Goal: Navigation & Orientation: Find specific page/section

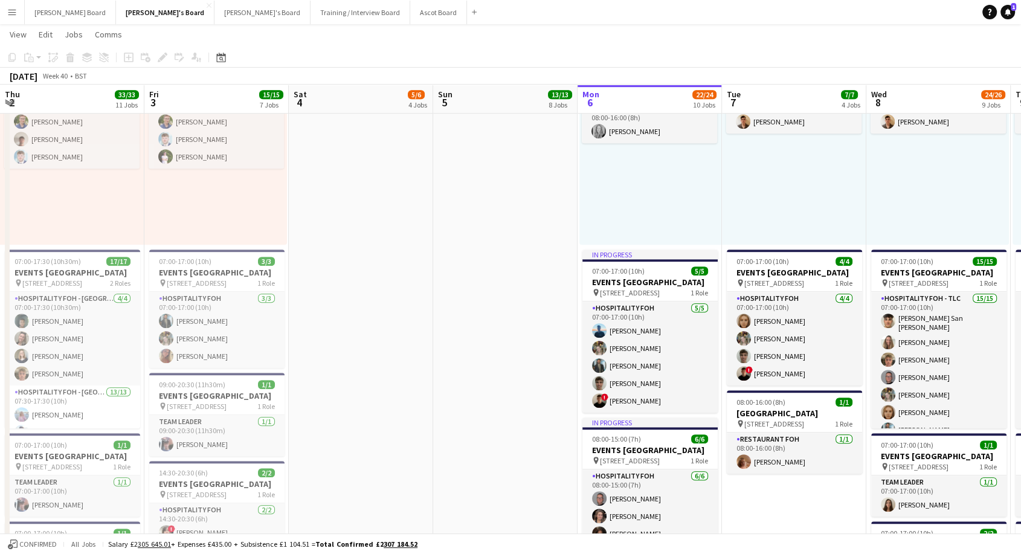
scroll to position [13, 0]
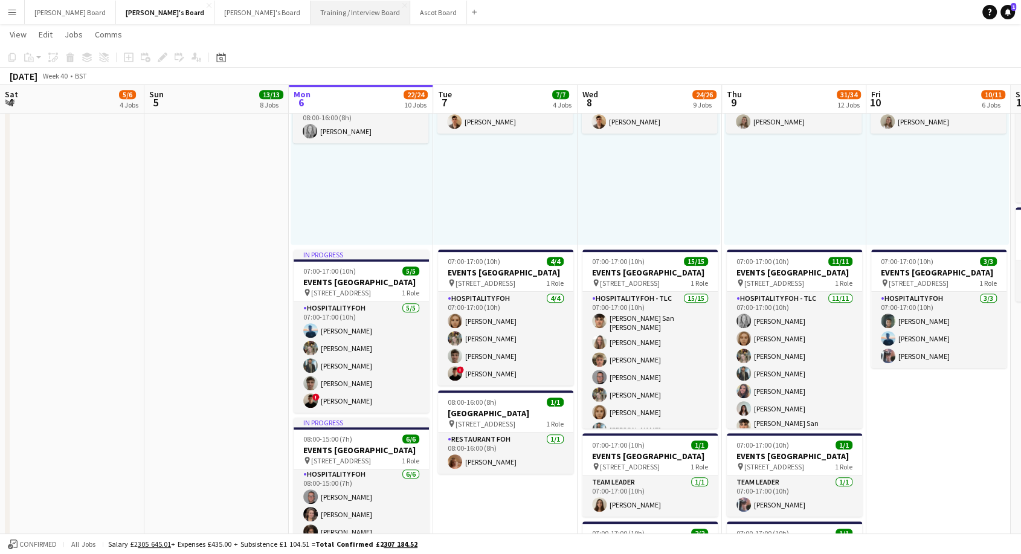
click at [311, 16] on button "Training / Interview Board Close" at bounding box center [361, 13] width 100 height 24
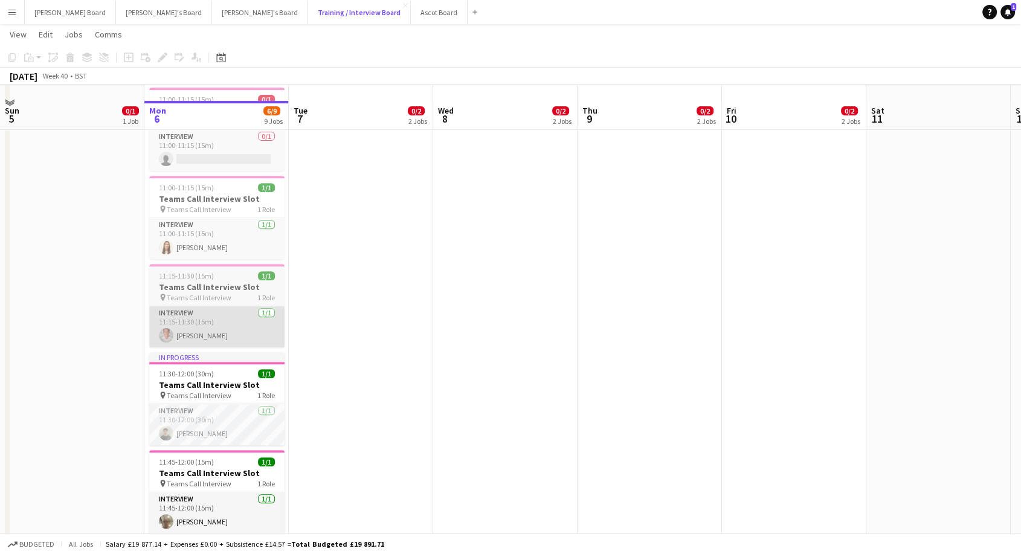
scroll to position [470, 0]
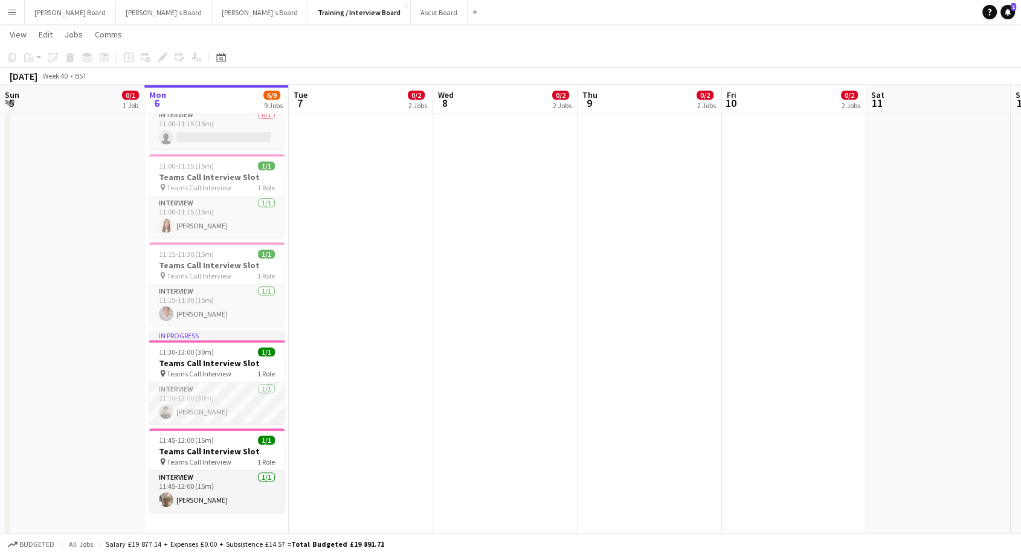
drag, startPoint x: 227, startPoint y: 315, endPoint x: 422, endPoint y: 300, distance: 195.8
click at [227, 314] on app-card-role "Interview 1/1 11:15-11:30 (15m) SYLVESTER OMIJEH" at bounding box center [216, 305] width 135 height 41
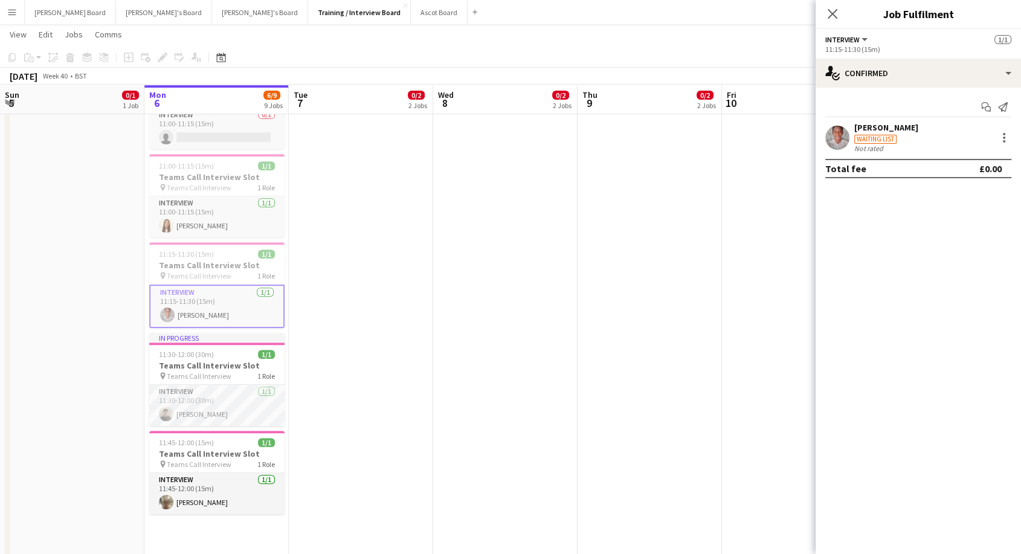
click at [890, 129] on div "SYLVESTER OMIJEH" at bounding box center [886, 127] width 64 height 11
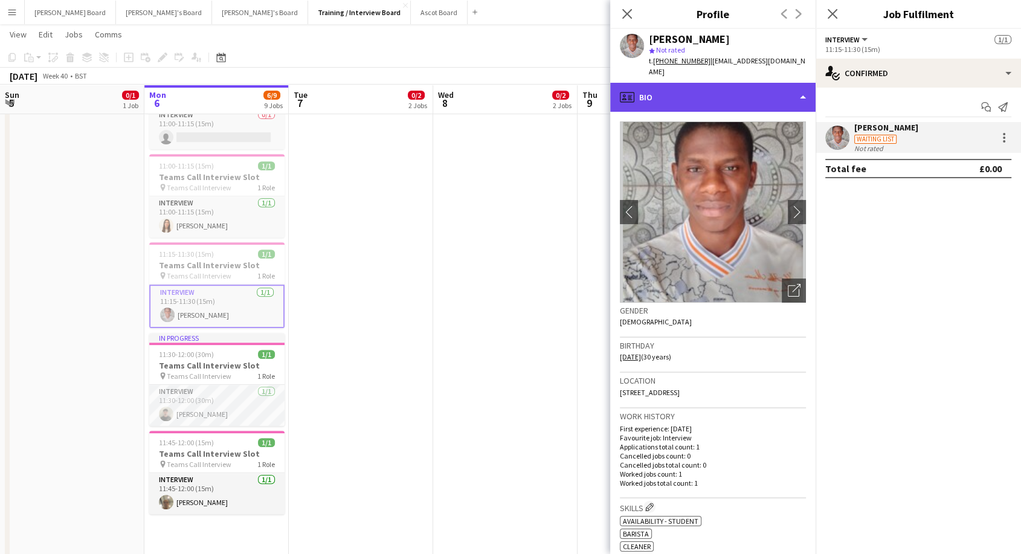
click at [674, 88] on div "profile Bio" at bounding box center [712, 97] width 205 height 29
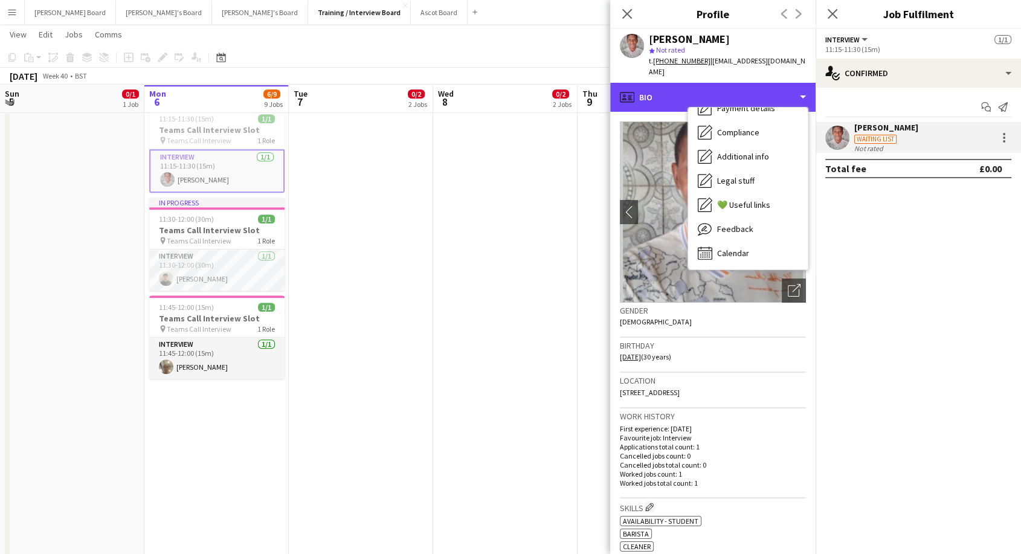
scroll to position [604, 0]
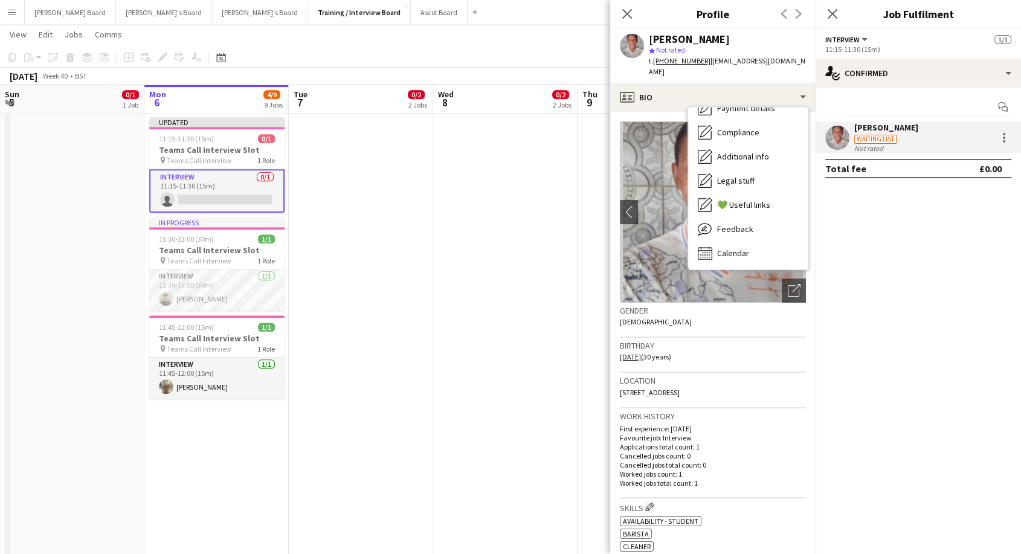
drag, startPoint x: 628, startPoint y: 14, endPoint x: 406, endPoint y: 0, distance: 222.8
click at [624, 14] on icon "Close pop-in" at bounding box center [627, 14] width 10 height 10
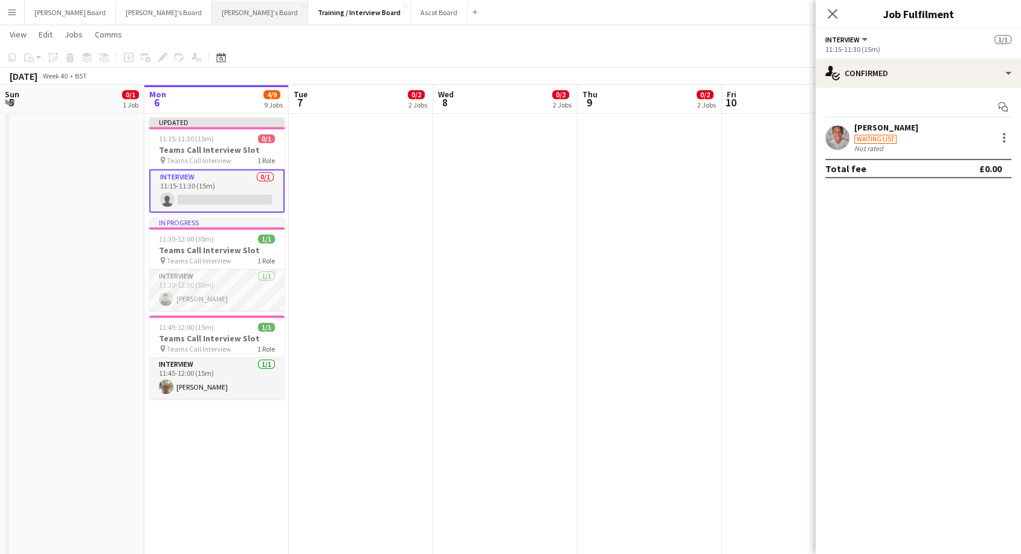
click at [212, 11] on button "Thomasina's Board Close" at bounding box center [260, 13] width 96 height 24
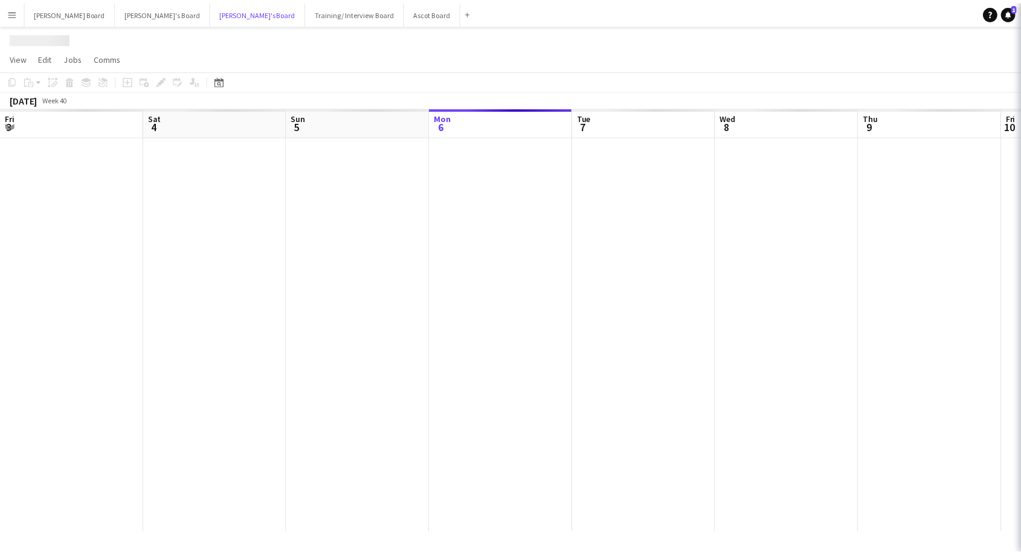
scroll to position [0, 289]
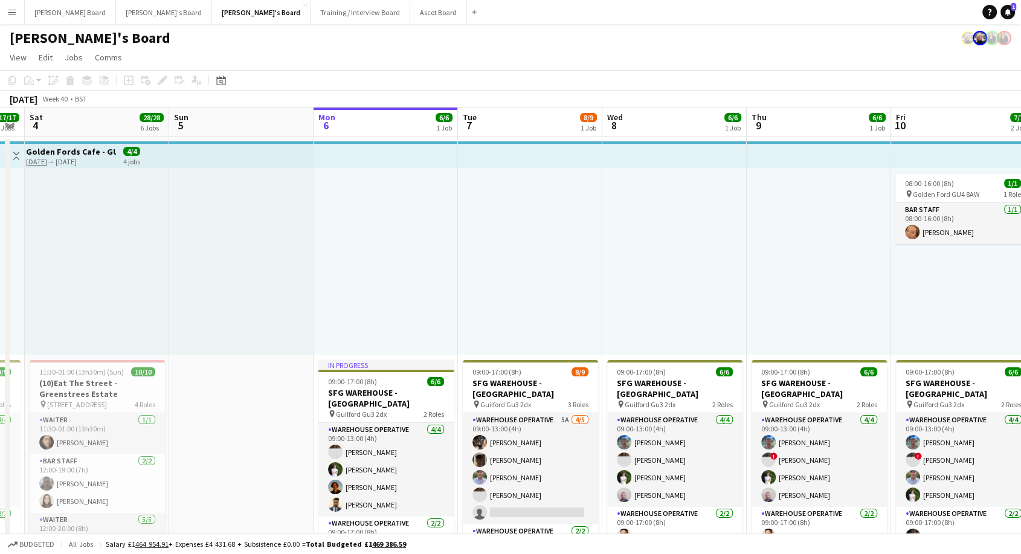
drag, startPoint x: 223, startPoint y: 230, endPoint x: 231, endPoint y: 279, distance: 49.7
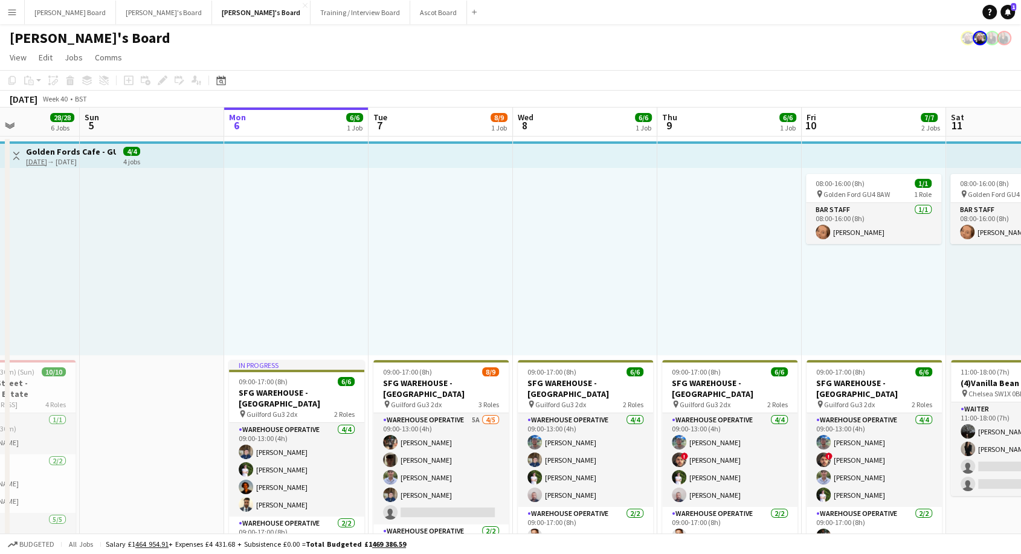
scroll to position [0, 341]
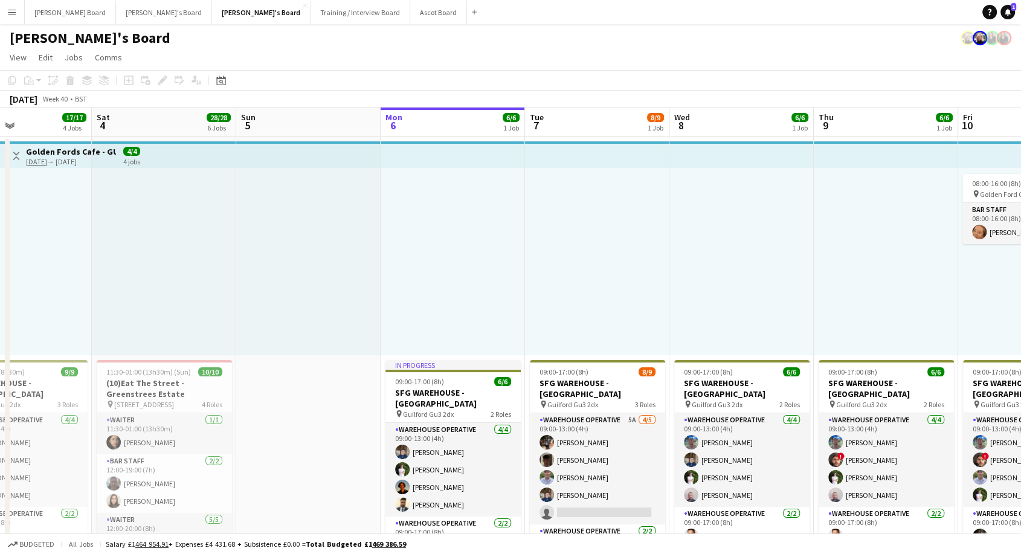
drag, startPoint x: 182, startPoint y: 282, endPoint x: 251, endPoint y: 291, distance: 69.5
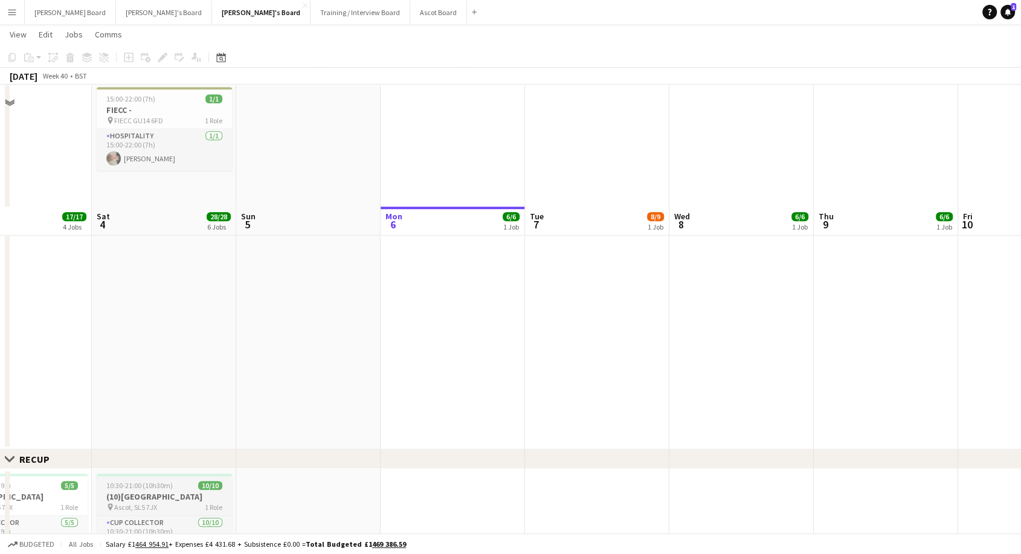
scroll to position [1080, 0]
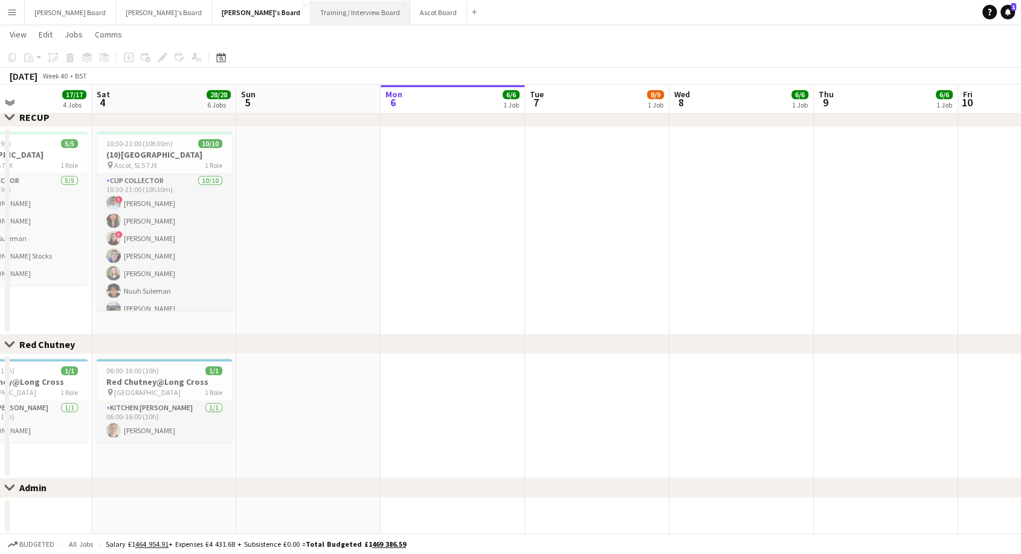
click at [311, 15] on button "Training / Interview Board Close" at bounding box center [361, 13] width 100 height 24
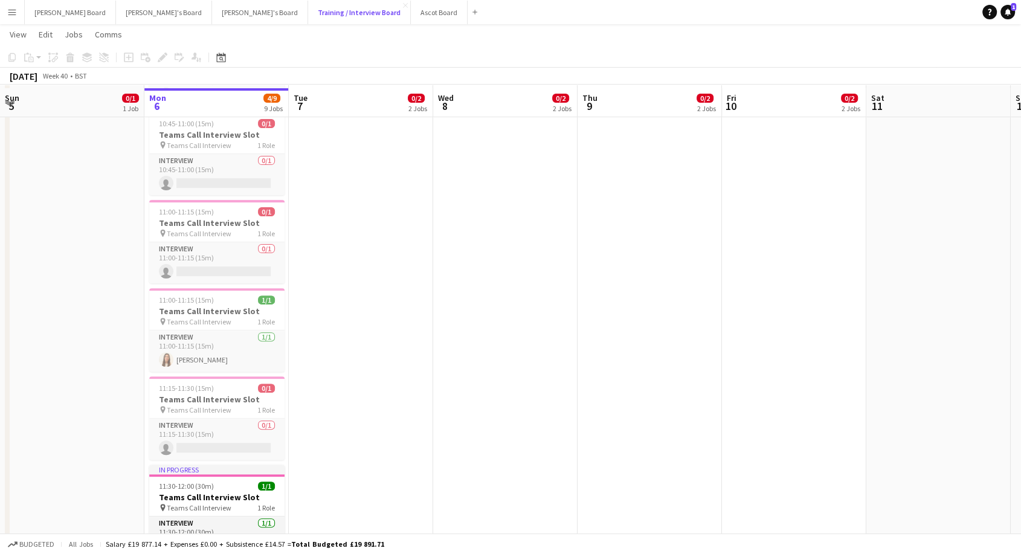
scroll to position [604, 0]
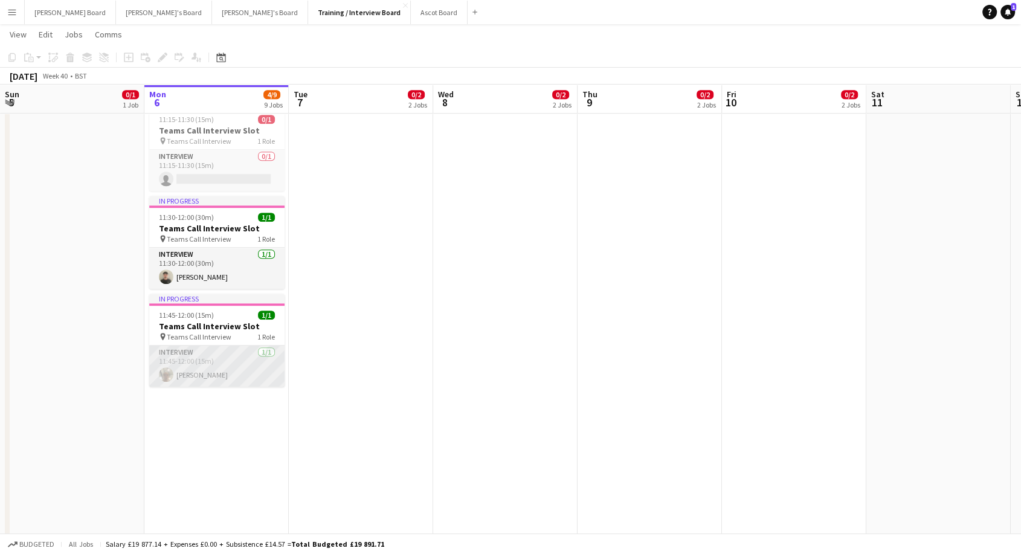
click at [193, 378] on app-card-role "Interview 1/1 11:45-12:00 (15m) Anes Abbas" at bounding box center [216, 366] width 135 height 41
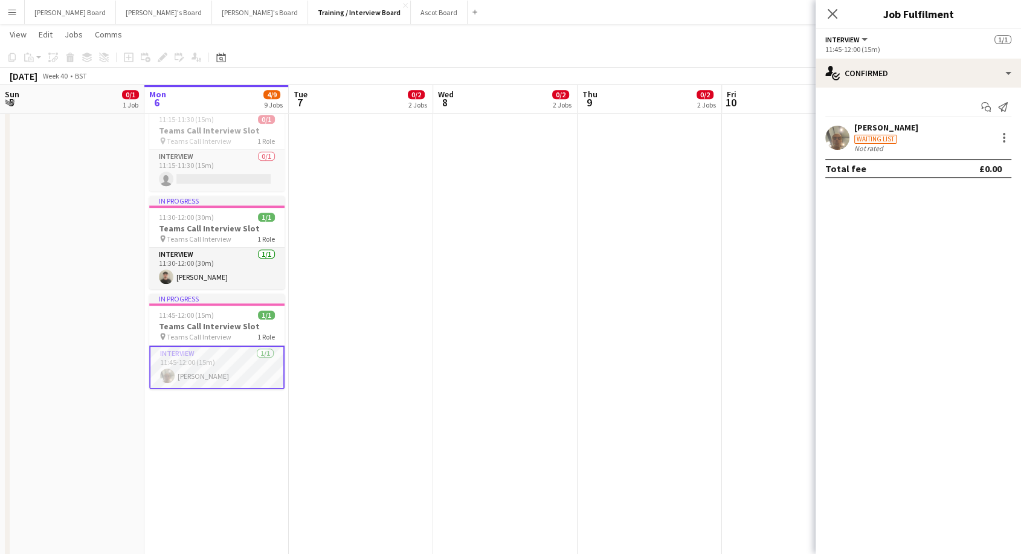
click at [872, 125] on div "Anes Abbas" at bounding box center [886, 127] width 64 height 11
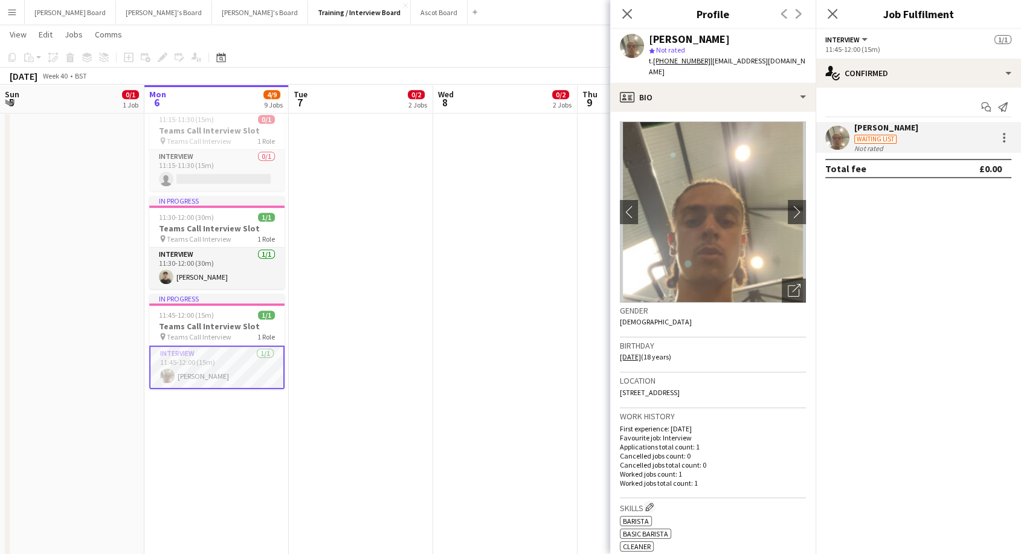
drag, startPoint x: 636, startPoint y: 16, endPoint x: 367, endPoint y: 83, distance: 277.3
click at [634, 16] on div "Close pop-in" at bounding box center [627, 14] width 34 height 28
click at [628, 13] on icon at bounding box center [626, 13] width 11 height 11
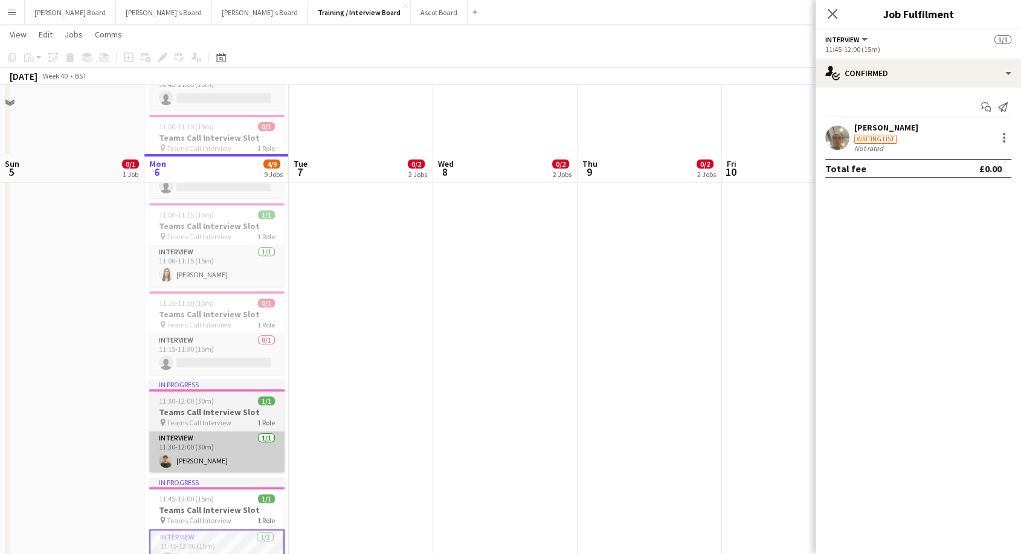
scroll to position [537, 0]
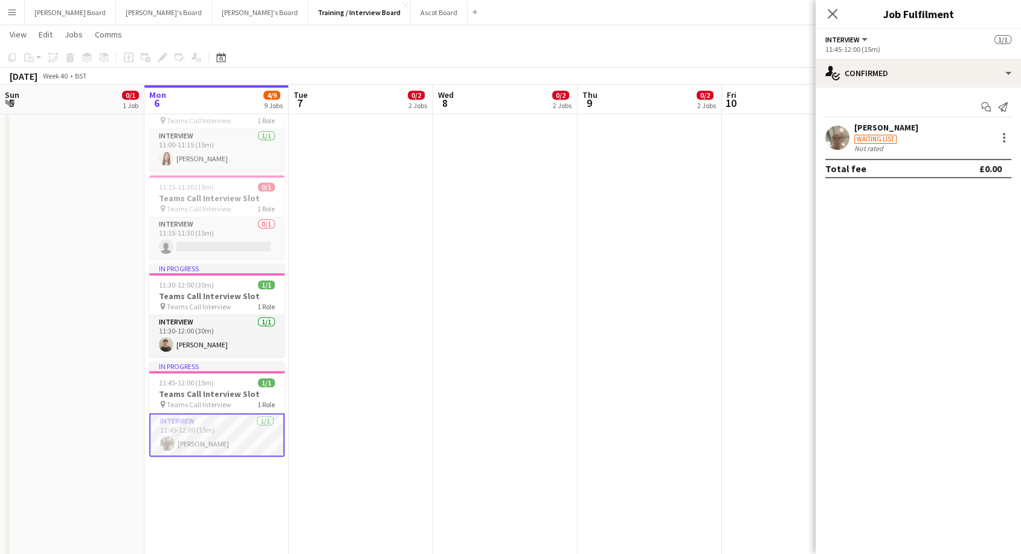
drag, startPoint x: 234, startPoint y: 350, endPoint x: 460, endPoint y: 306, distance: 229.5
click at [235, 349] on app-card-role "Interview 1/1 11:30-12:00 (30m) Oliver Richardson" at bounding box center [216, 335] width 135 height 41
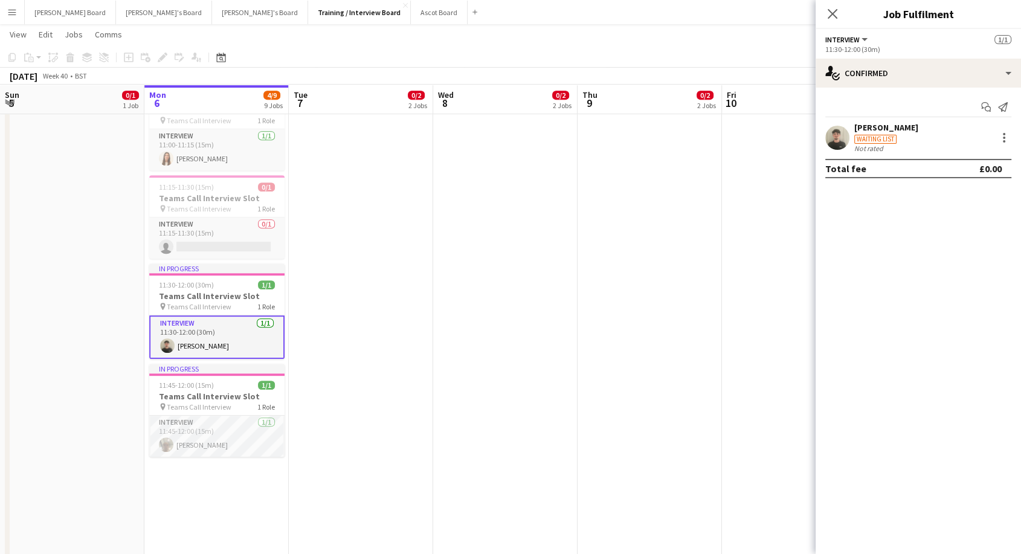
scroll to position [0, 288]
click at [886, 125] on div "Oliver Richardson" at bounding box center [886, 127] width 64 height 11
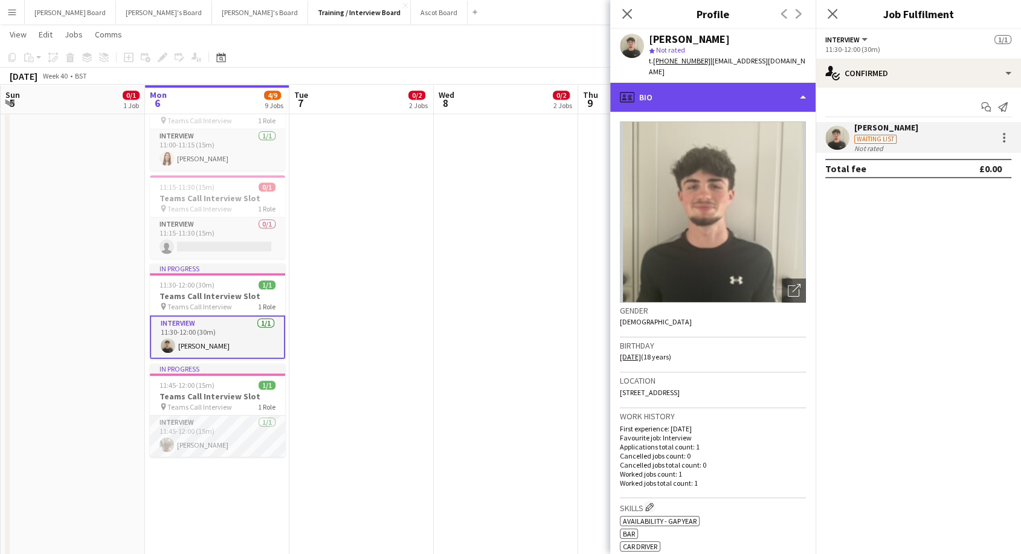
click at [676, 93] on div "profile Bio" at bounding box center [712, 97] width 205 height 29
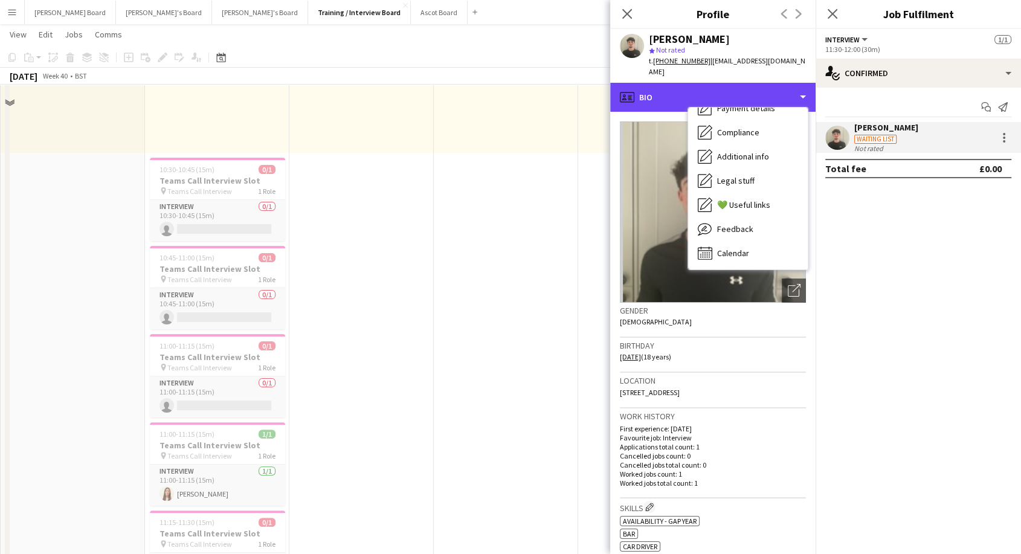
scroll to position [0, 0]
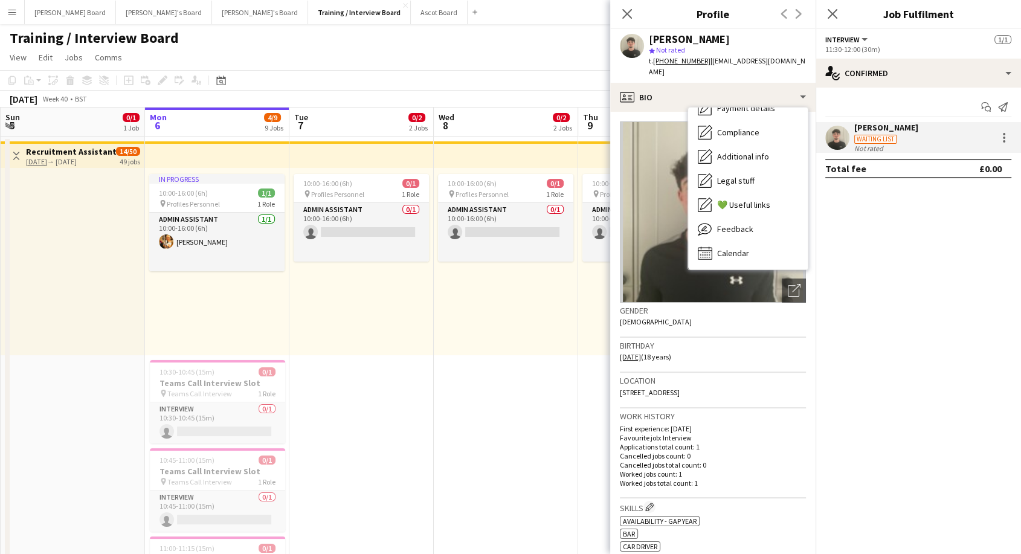
drag, startPoint x: 627, startPoint y: 11, endPoint x: 744, endPoint y: 13, distance: 117.2
click at [631, 11] on icon "Close pop-in" at bounding box center [627, 14] width 10 height 10
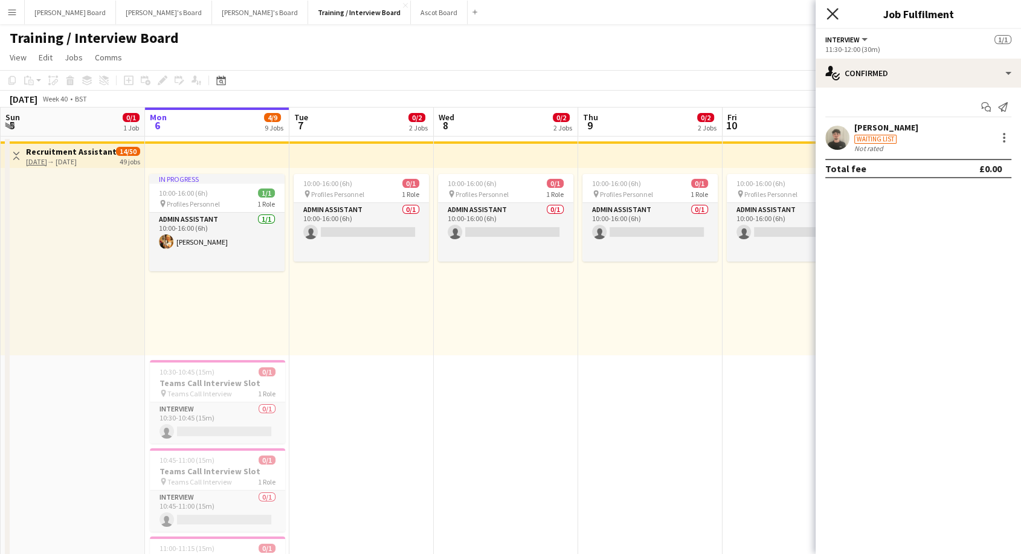
click at [836, 15] on icon "Close pop-in" at bounding box center [832, 13] width 11 height 11
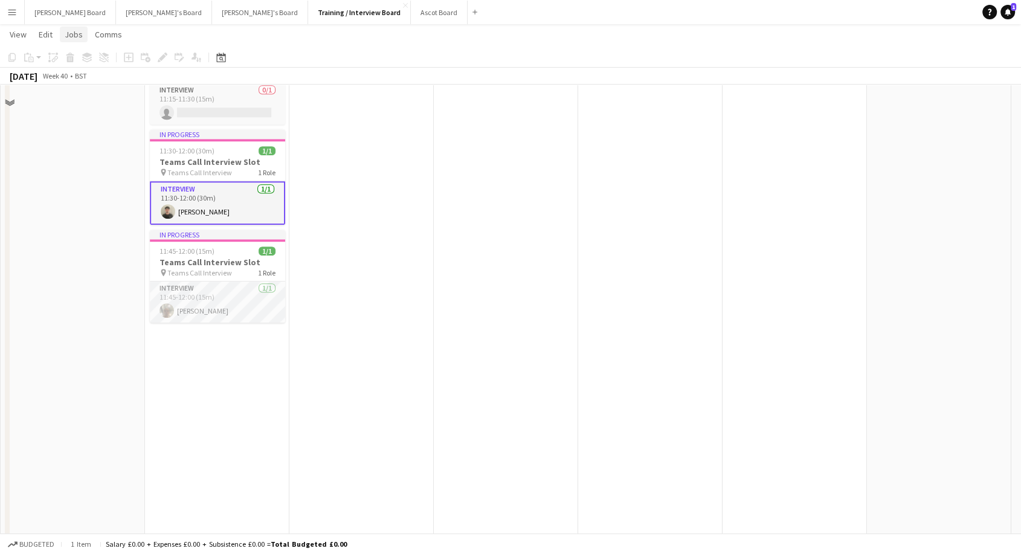
scroll to position [738, 0]
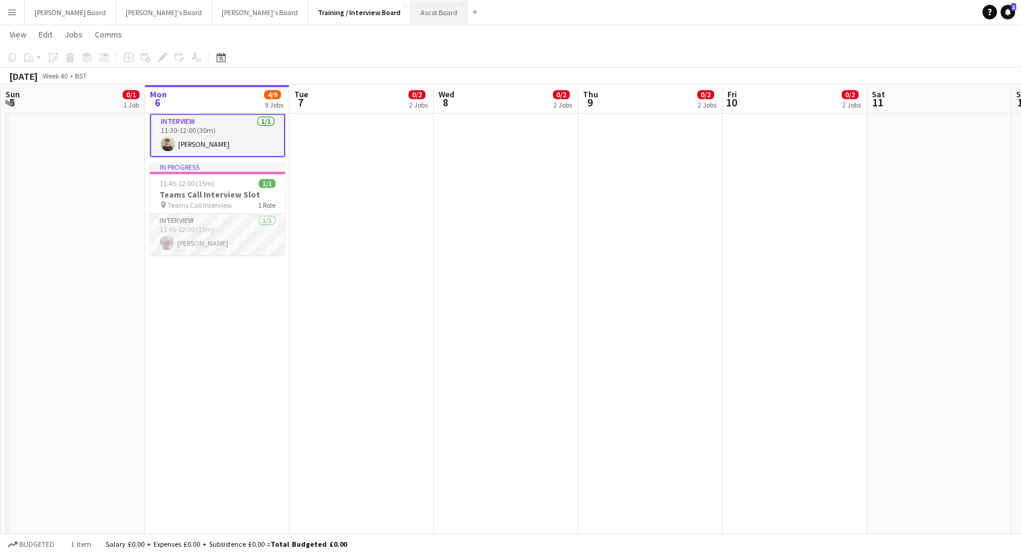
click at [411, 11] on button "Ascot Board Close" at bounding box center [439, 13] width 57 height 24
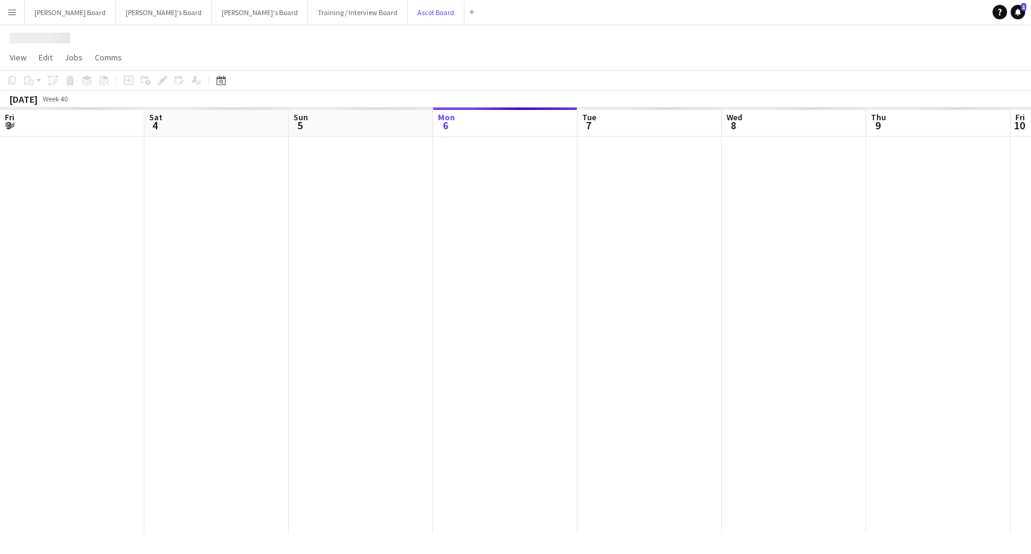
scroll to position [0, 289]
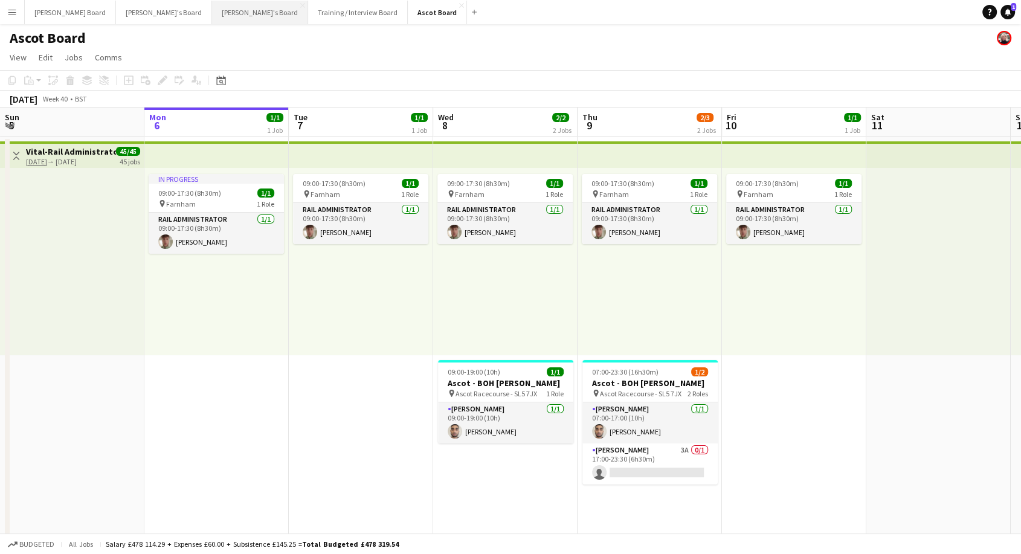
click at [212, 10] on button "Thomasina's Board Close" at bounding box center [260, 13] width 96 height 24
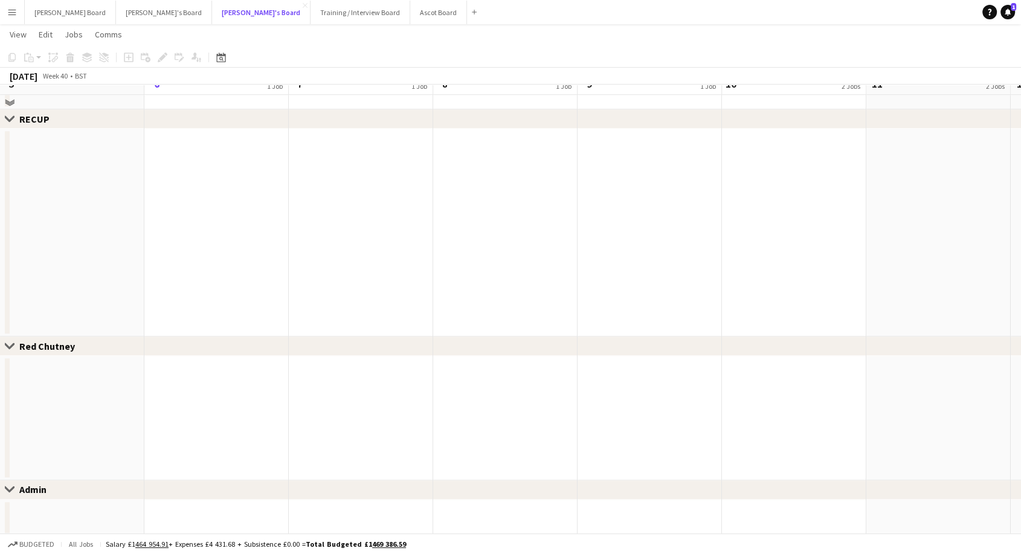
scroll to position [827, 0]
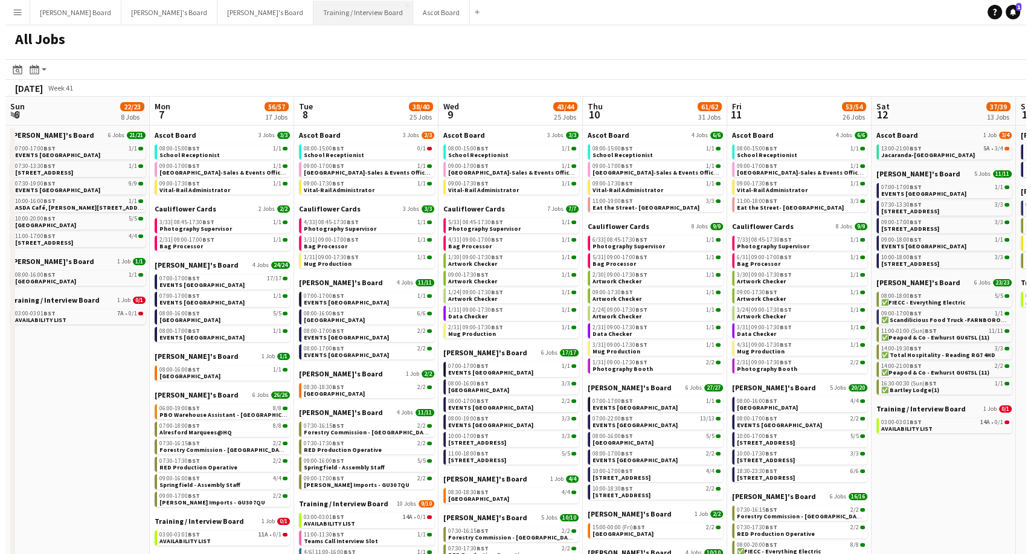
scroll to position [0, 497]
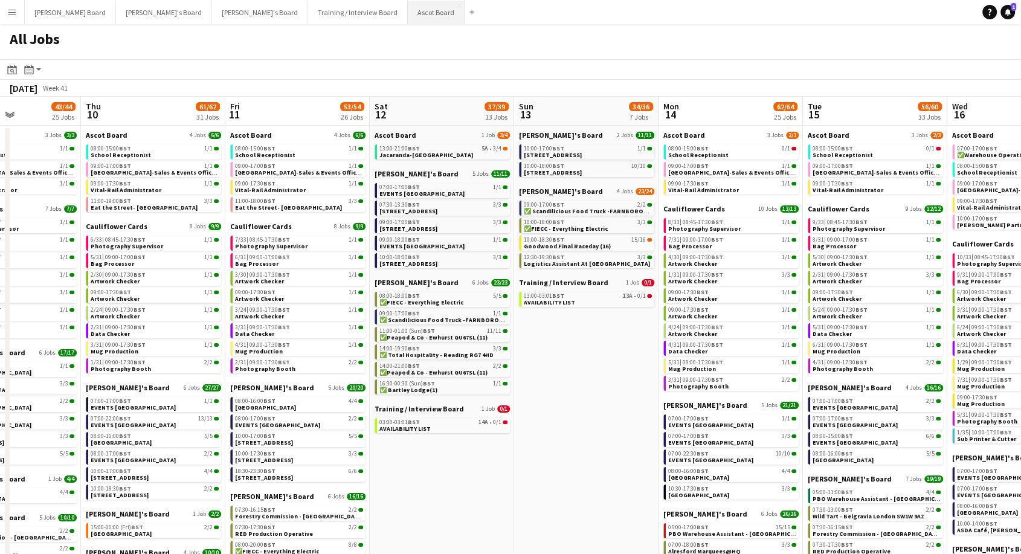
click at [408, 10] on button "Ascot Board Close" at bounding box center [436, 13] width 57 height 24
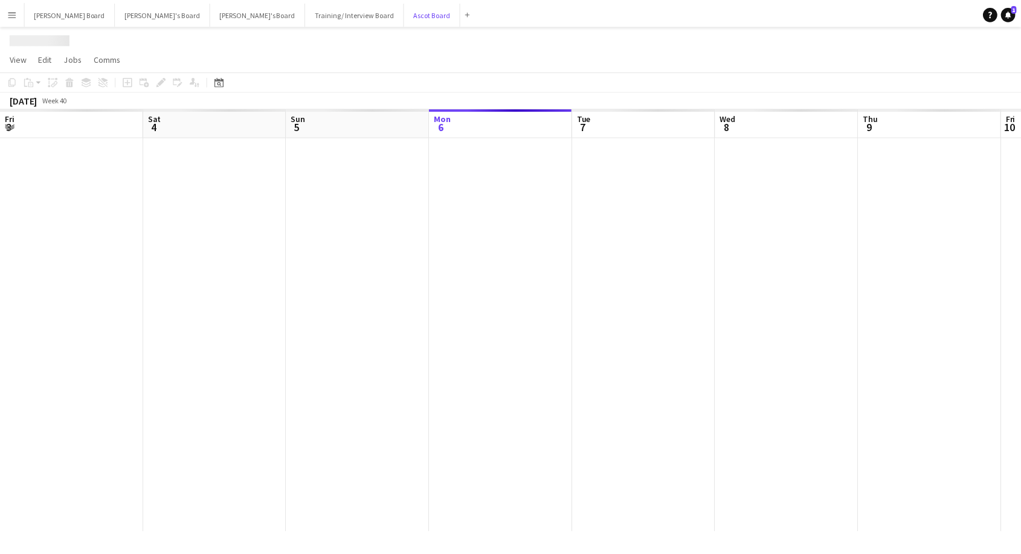
scroll to position [0, 289]
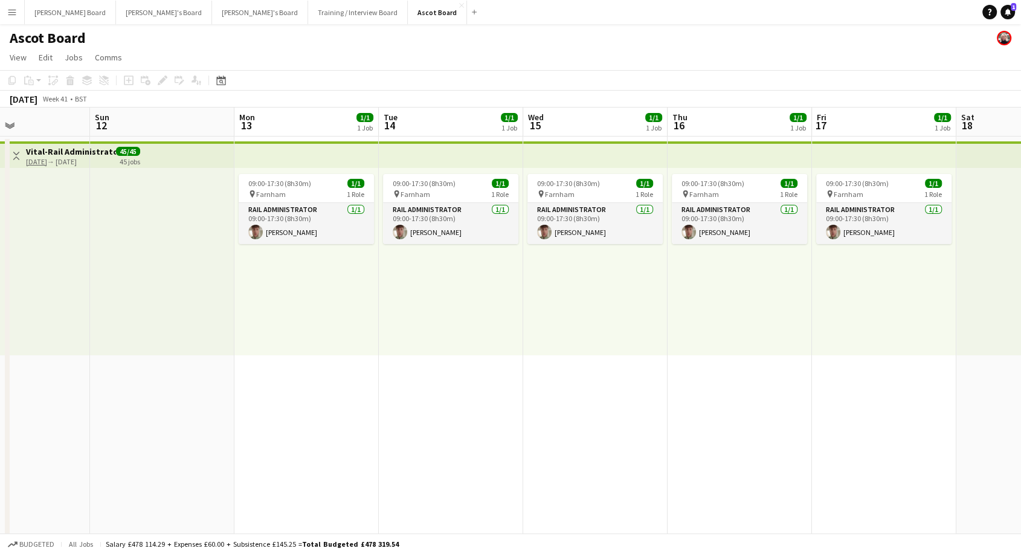
drag, startPoint x: 911, startPoint y: 271, endPoint x: 0, endPoint y: 286, distance: 911.4
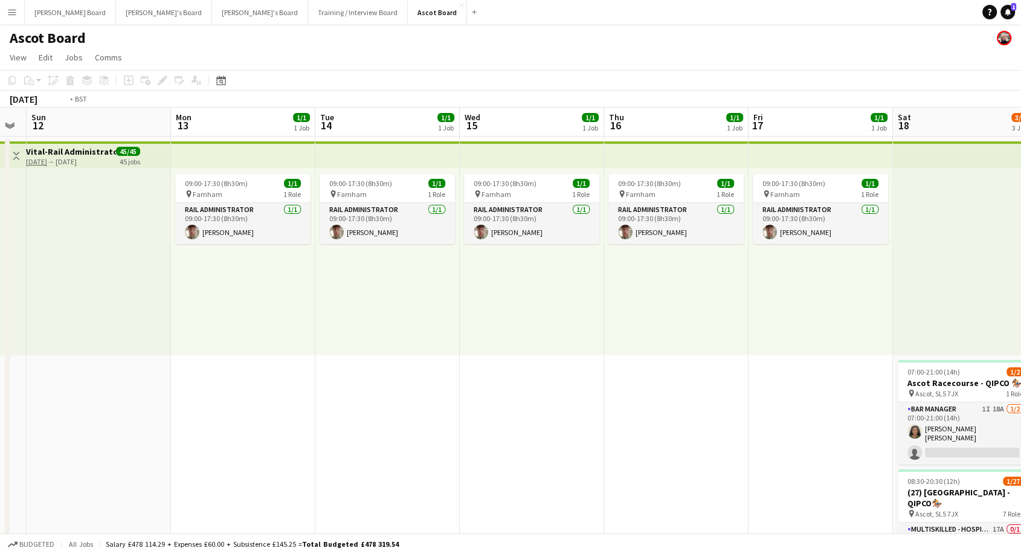
scroll to position [0, 482]
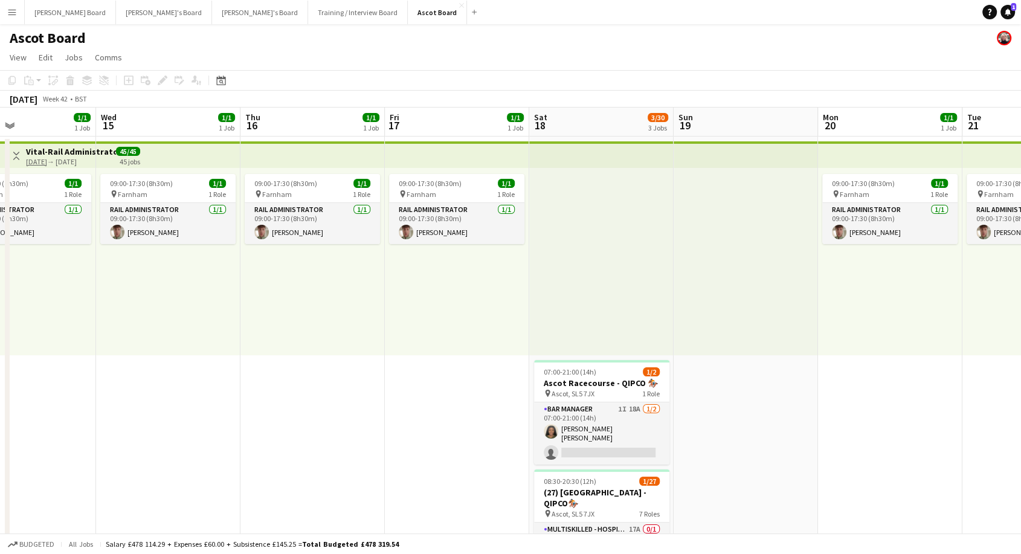
drag, startPoint x: 952, startPoint y: 305, endPoint x: 552, endPoint y: 326, distance: 401.2
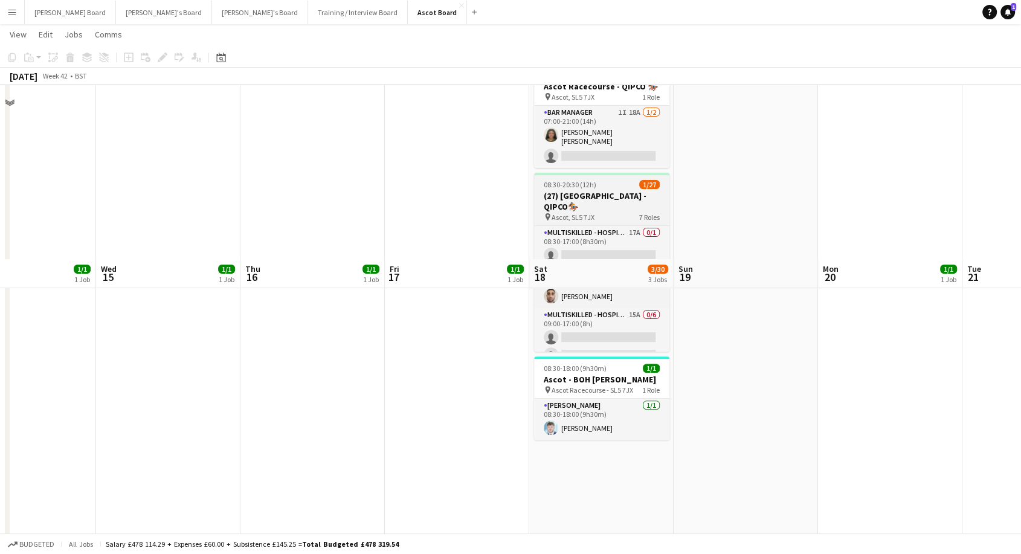
scroll to position [201, 0]
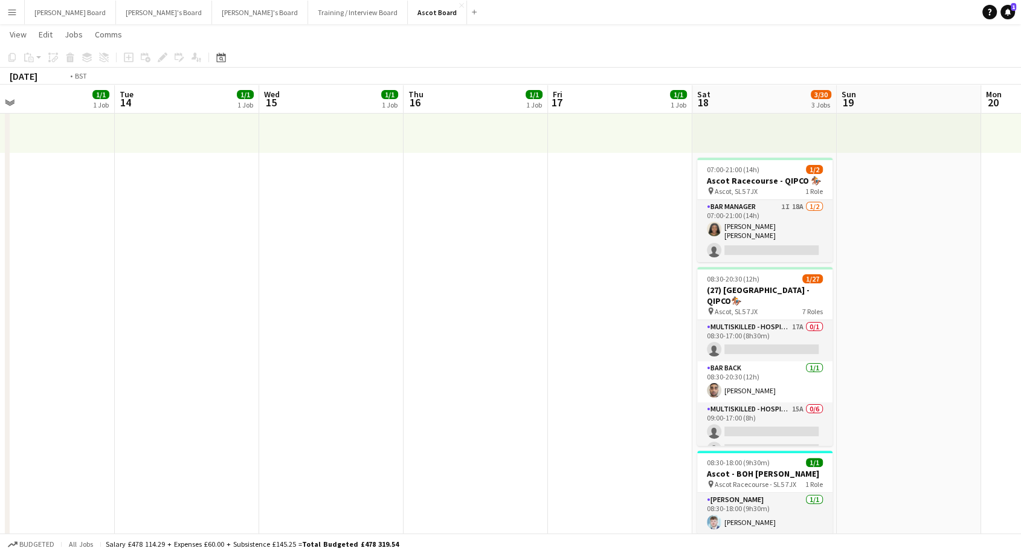
drag, startPoint x: 401, startPoint y: 266, endPoint x: 451, endPoint y: 183, distance: 97.3
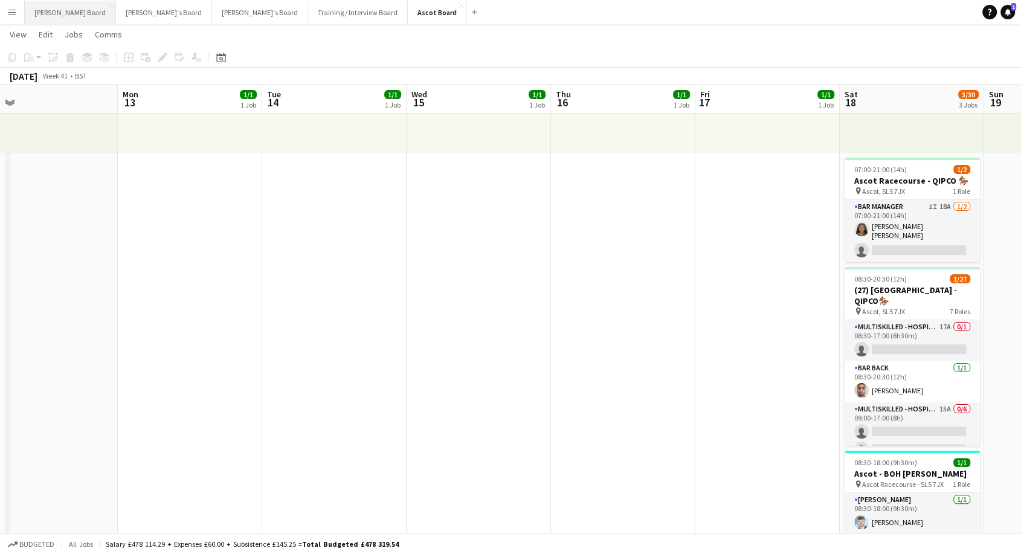
click at [59, 18] on button "[PERSON_NAME] Board Close" at bounding box center [70, 13] width 91 height 24
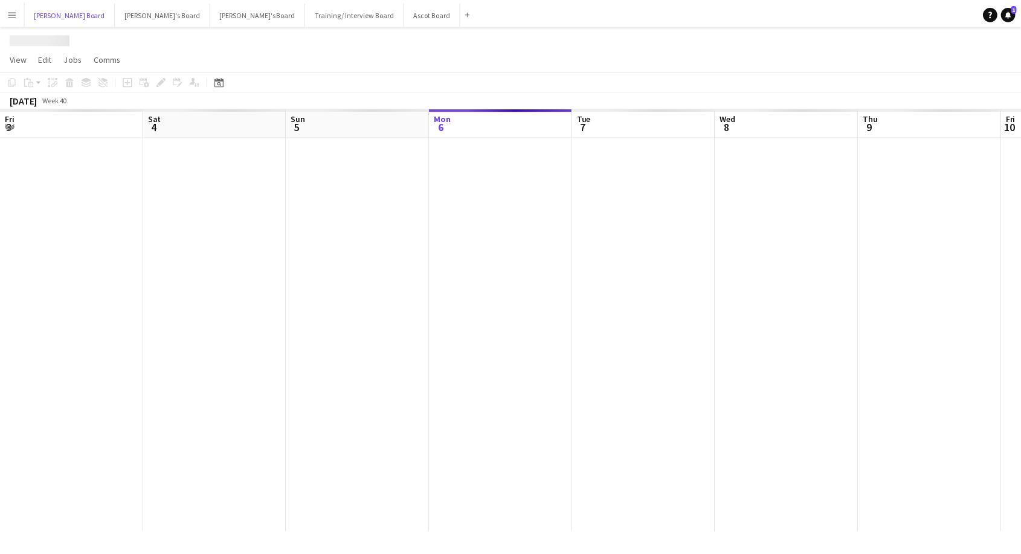
scroll to position [0, 289]
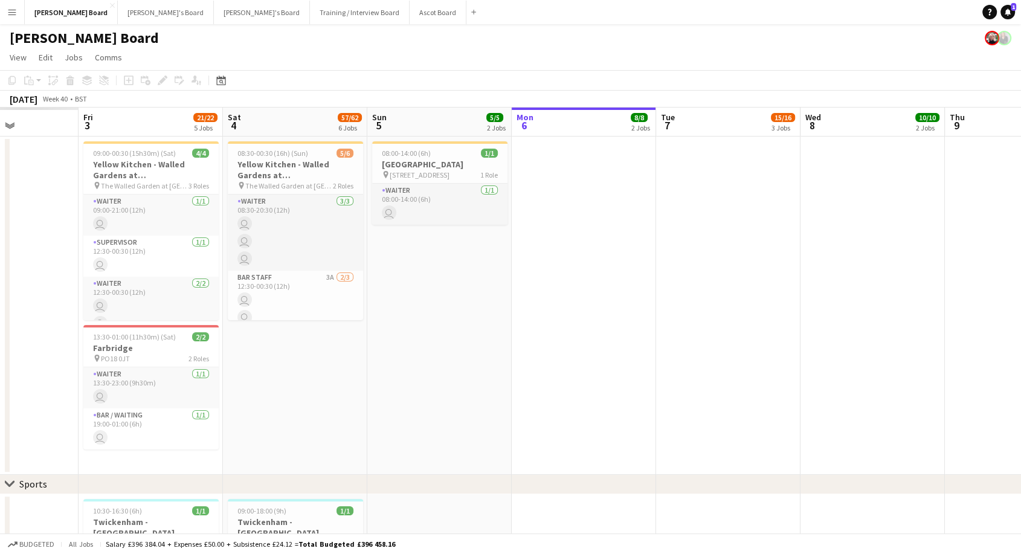
drag, startPoint x: 349, startPoint y: 262, endPoint x: 478, endPoint y: 262, distance: 129.3
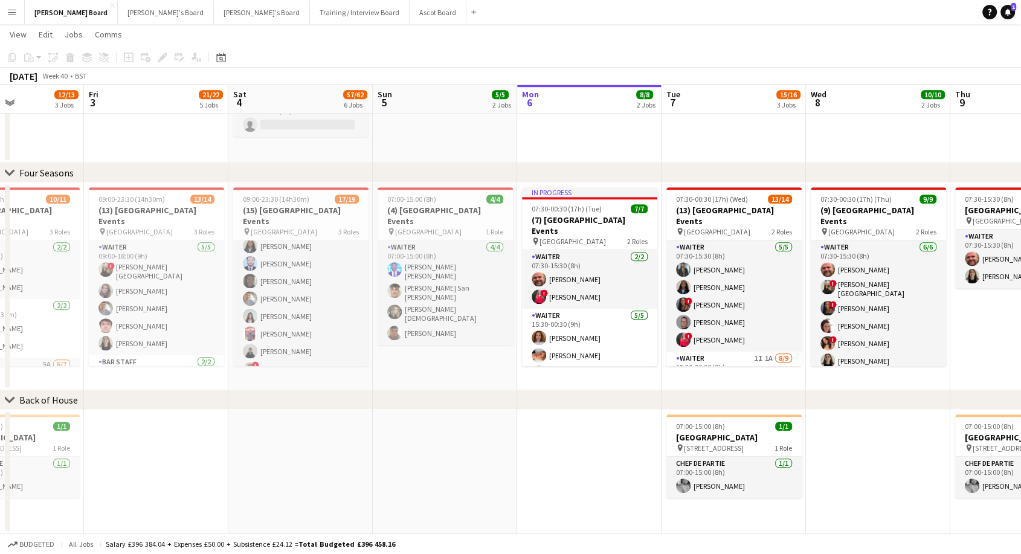
scroll to position [199, 0]
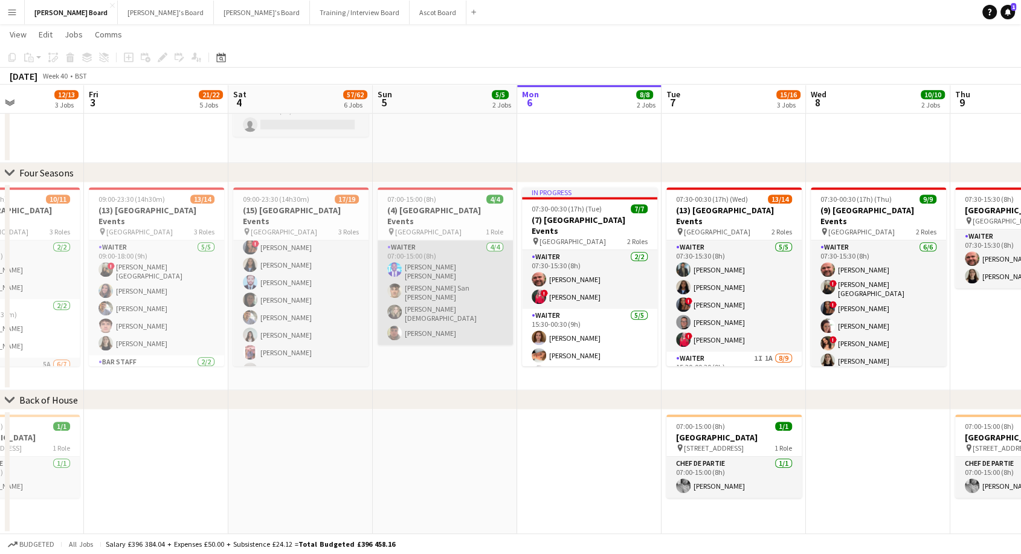
click at [419, 295] on app-card-role "Waiter [DATE] 07:00-15:00 (8h) [PERSON_NAME] [PERSON_NAME] San [PERSON_NAME] [D…" at bounding box center [445, 292] width 135 height 105
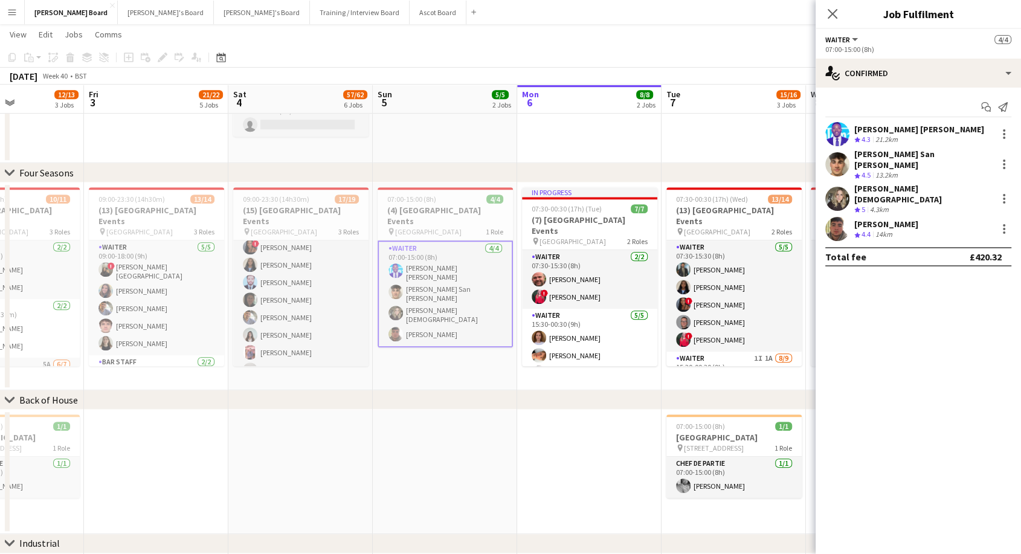
click at [856, 219] on div "[PERSON_NAME]" at bounding box center [886, 224] width 64 height 11
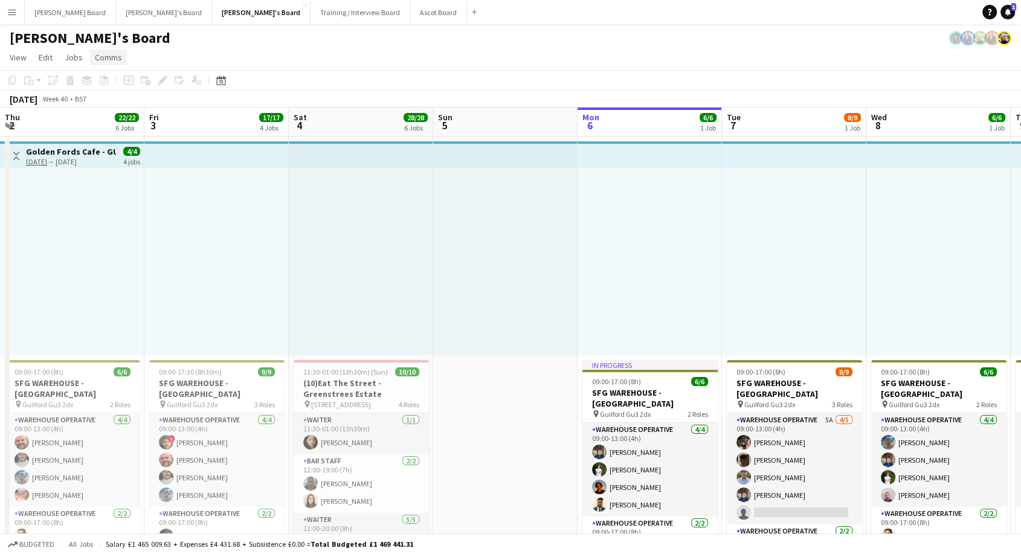
scroll to position [0, 289]
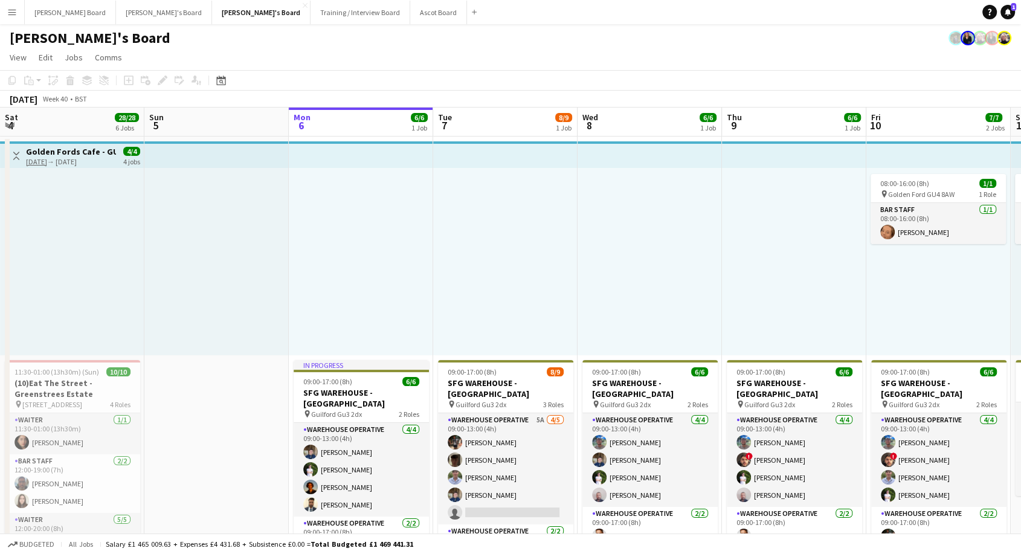
click at [7, 13] on app-icon "Menu" at bounding box center [12, 12] width 10 height 10
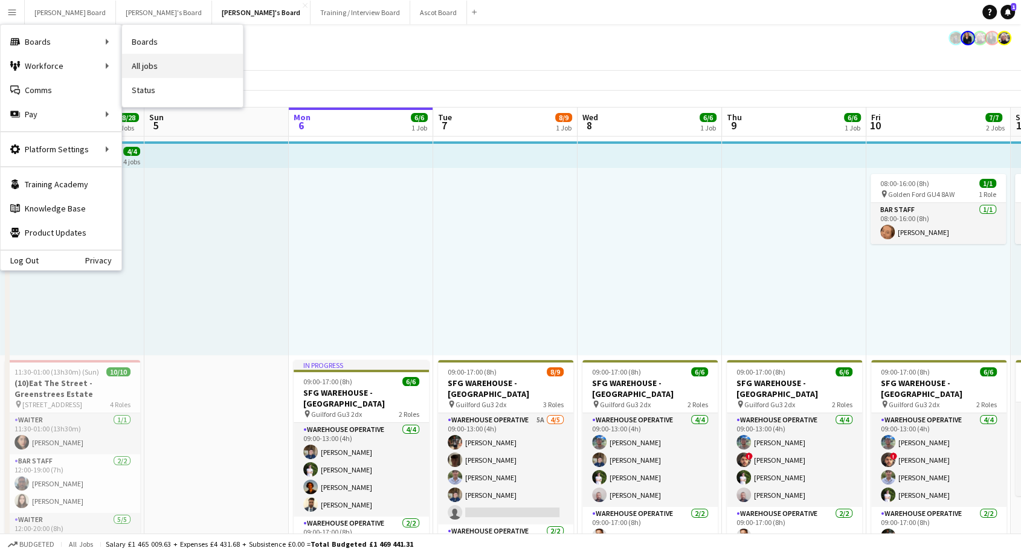
click at [173, 69] on link "All jobs" at bounding box center [182, 66] width 121 height 24
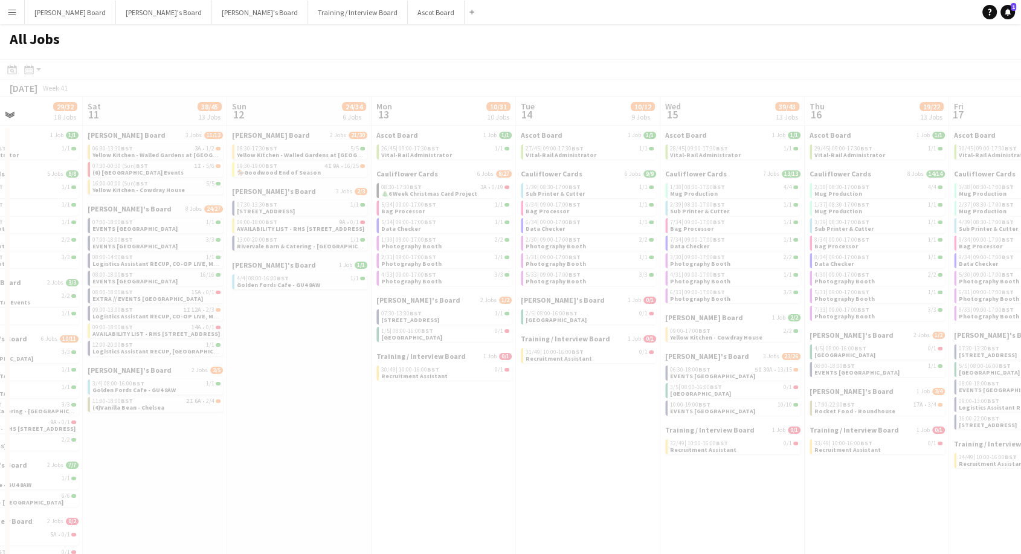
scroll to position [0, 382]
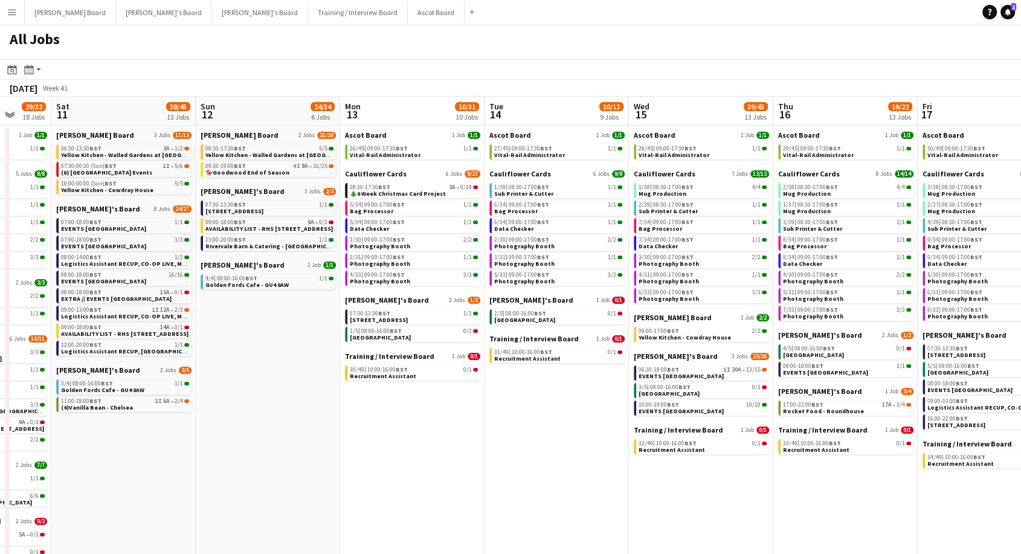
drag, startPoint x: 874, startPoint y: 440, endPoint x: 59, endPoint y: 422, distance: 815.3
click at [59, 422] on app-calendar-viewport "Wed 8 47/51 19 Jobs Thu 9 51/56 24 Jobs Fri 10 29/32 18 Jobs Sat 11 38/45 13 Jo…" at bounding box center [510, 435] width 1021 height 677
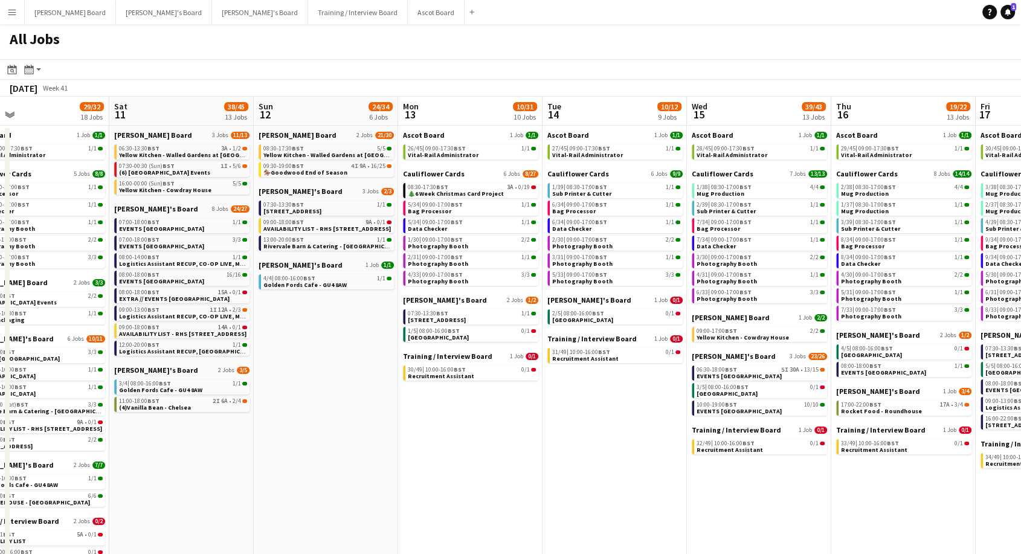
scroll to position [0, 309]
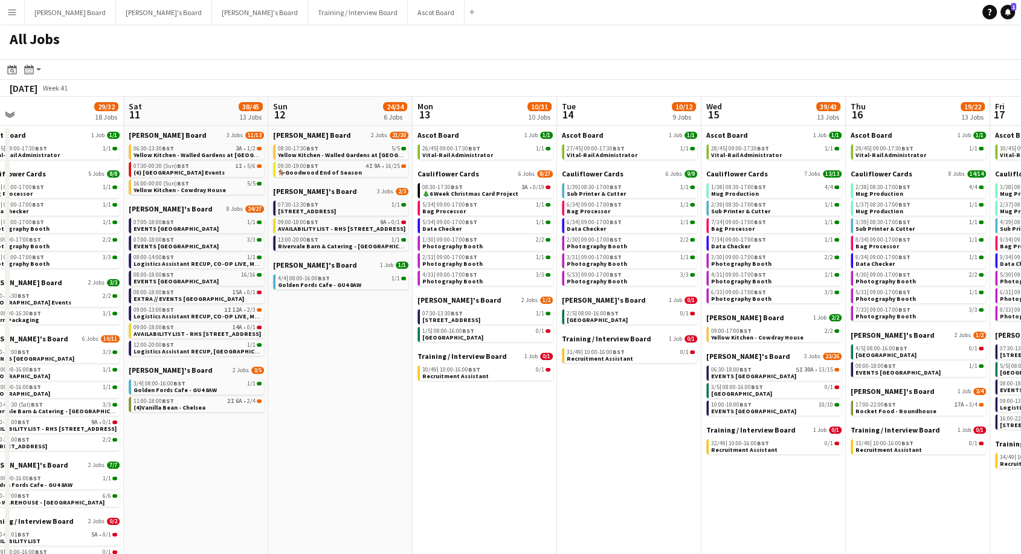
drag, startPoint x: 121, startPoint y: 434, endPoint x: 193, endPoint y: 434, distance: 71.9
click at [193, 434] on app-calendar-viewport "Wed 8 47/51 19 Jobs Thu 9 51/56 24 Jobs Fri 10 29/32 18 Jobs Sat 11 38/45 13 Jo…" at bounding box center [510, 435] width 1021 height 677
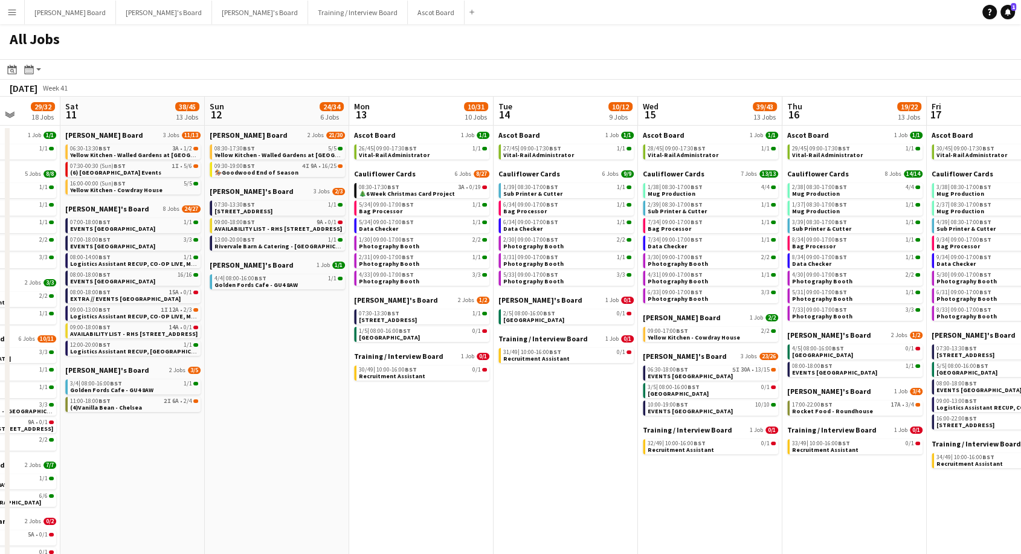
drag, startPoint x: 338, startPoint y: 397, endPoint x: 274, endPoint y: 415, distance: 66.4
click at [276, 425] on app-calendar-viewport "Wed 8 47/51 19 Jobs Thu 9 51/56 24 Jobs Fri 10 29/32 18 Jobs Sat 11 38/45 13 Jo…" at bounding box center [510, 435] width 1021 height 677
click at [28, 73] on icon at bounding box center [28, 73] width 1 height 1
click at [11, 69] on icon "Date picker" at bounding box center [12, 70] width 10 height 10
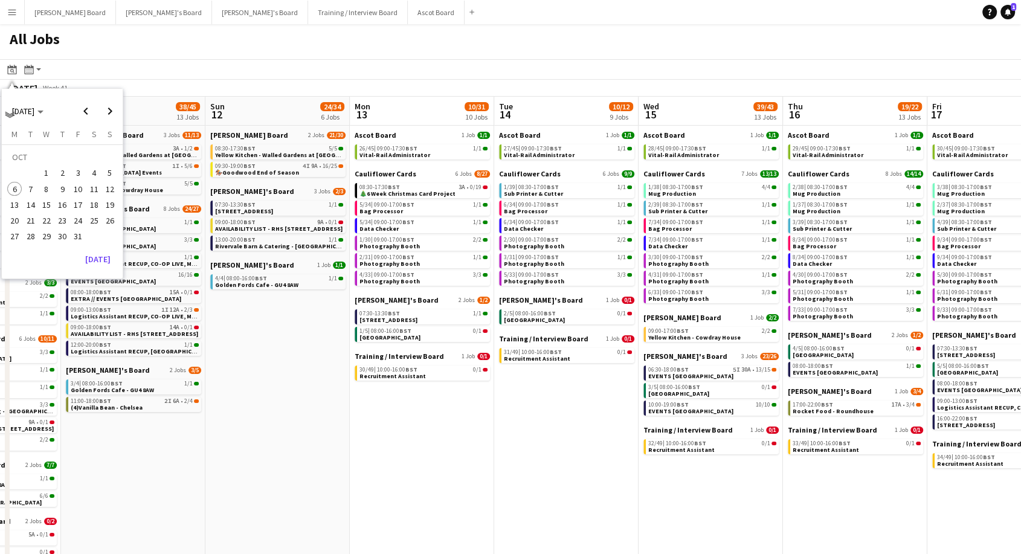
click at [94, 204] on span "18" at bounding box center [94, 205] width 15 height 15
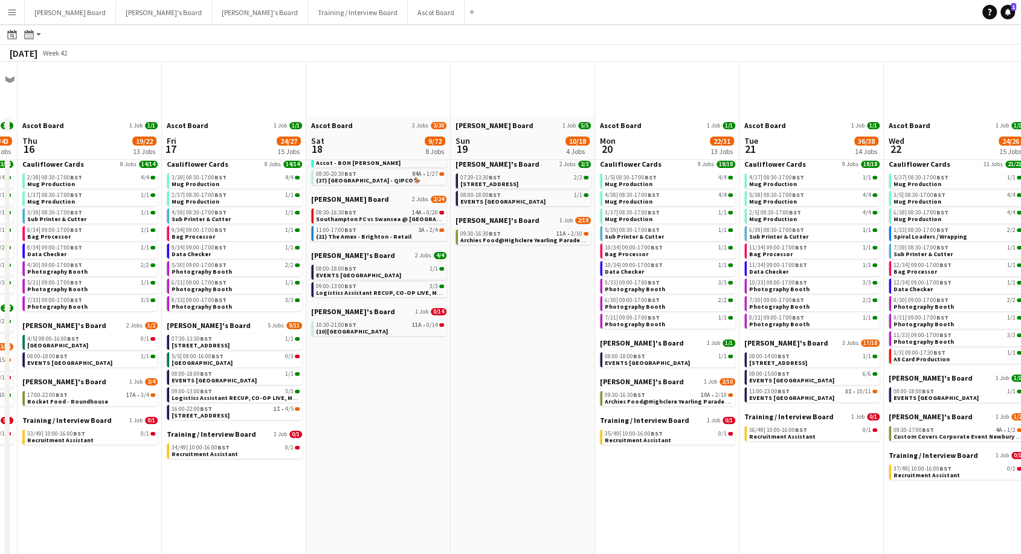
scroll to position [0, 0]
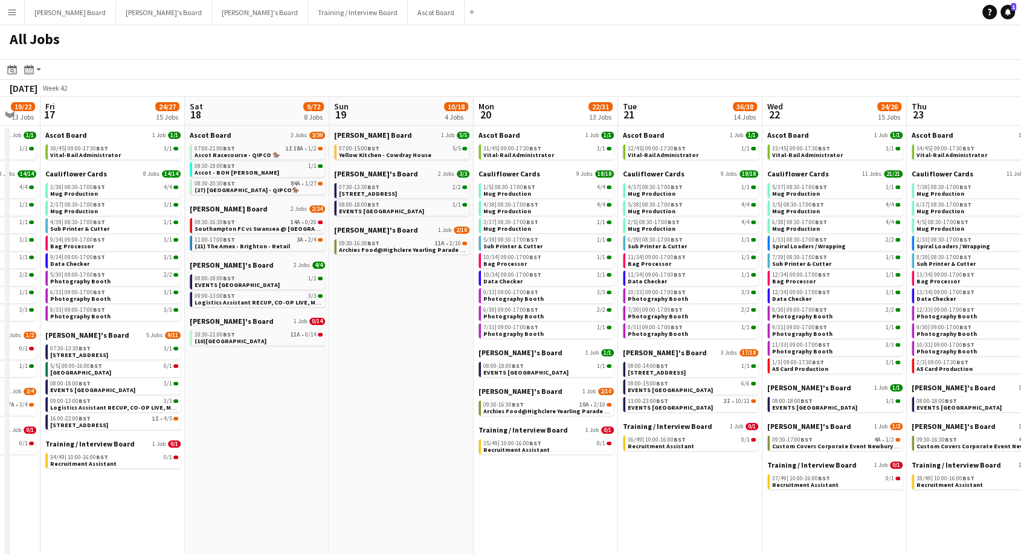
drag, startPoint x: 552, startPoint y: 357, endPoint x: 429, endPoint y: 387, distance: 126.3
click at [429, 387] on app-calendar-viewport "Mon 13 10/31 10 Jobs Tue 14 10/12 9 Jobs Wed 15 39/43 13 Jobs Thu 16 19/22 13 J…" at bounding box center [510, 435] width 1021 height 677
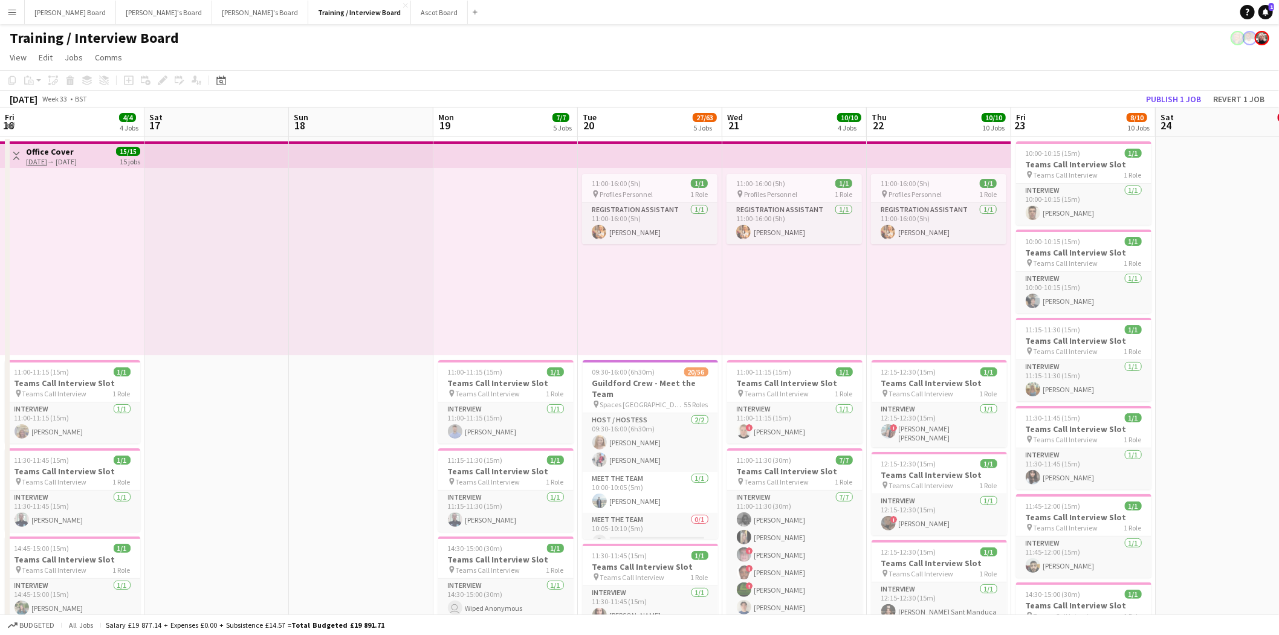
scroll to position [0, 416]
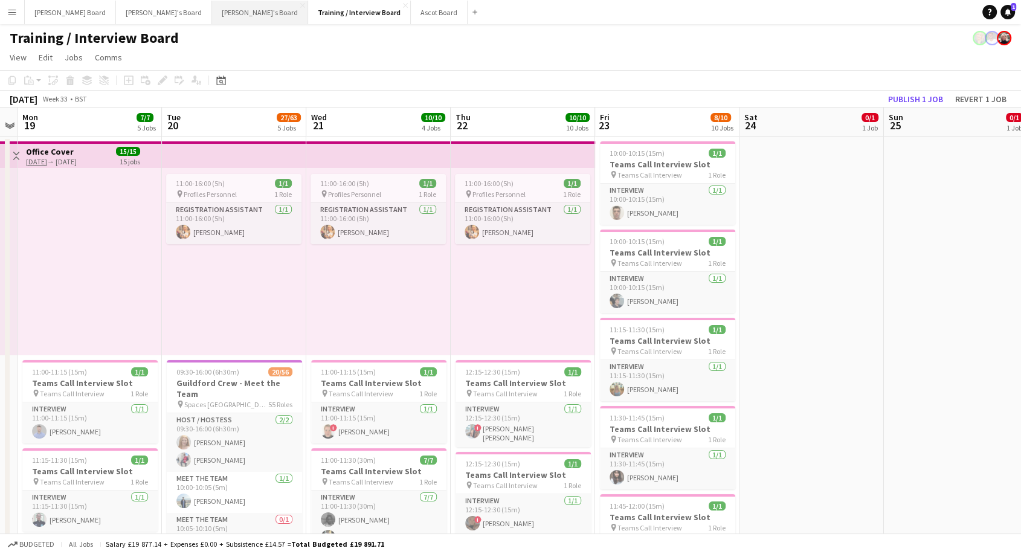
click at [212, 8] on button "Thomasina's Board Close" at bounding box center [260, 13] width 96 height 24
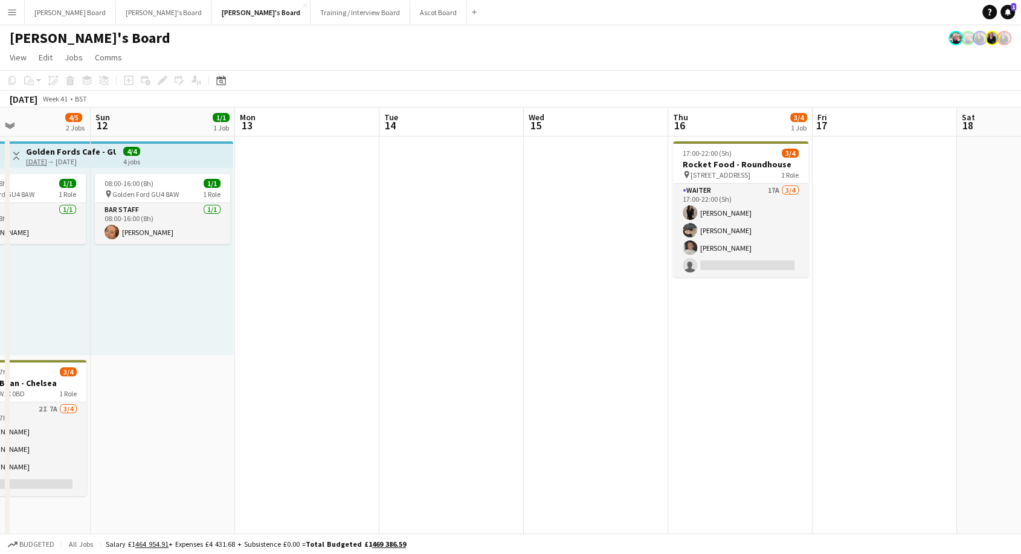
scroll to position [0, 343]
drag, startPoint x: 958, startPoint y: 313, endPoint x: 68, endPoint y: 370, distance: 891.3
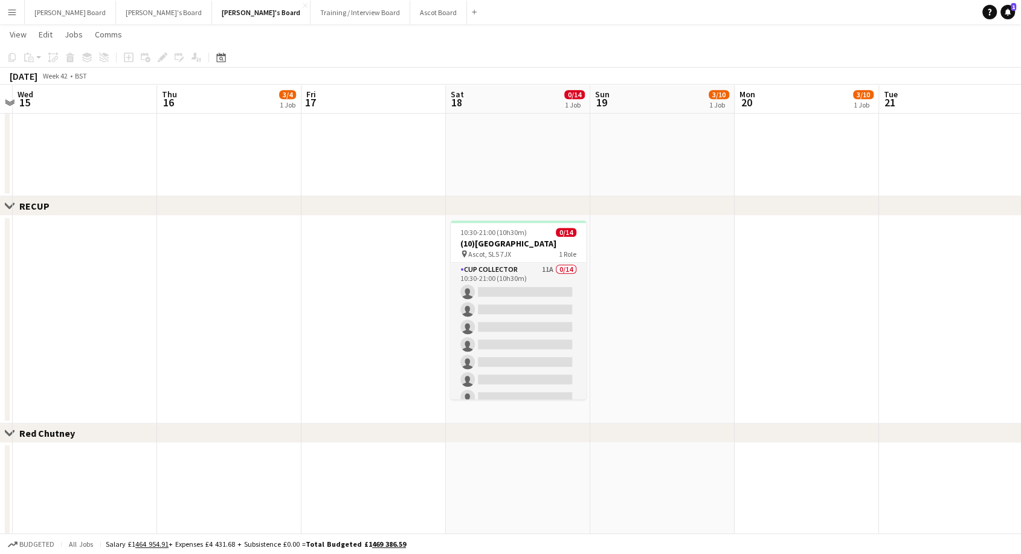
scroll to position [0, 579]
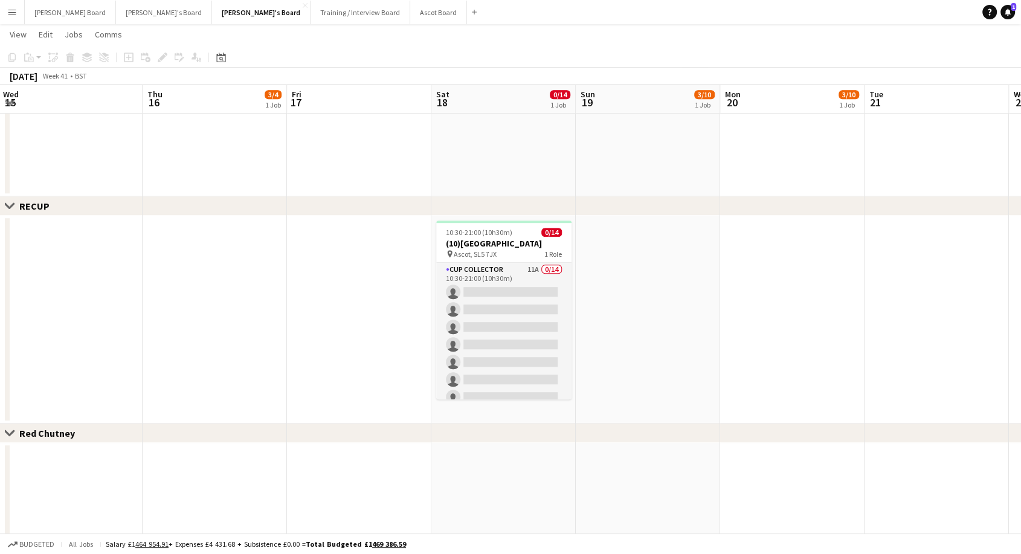
drag, startPoint x: 766, startPoint y: 330, endPoint x: 242, endPoint y: 375, distance: 526.5
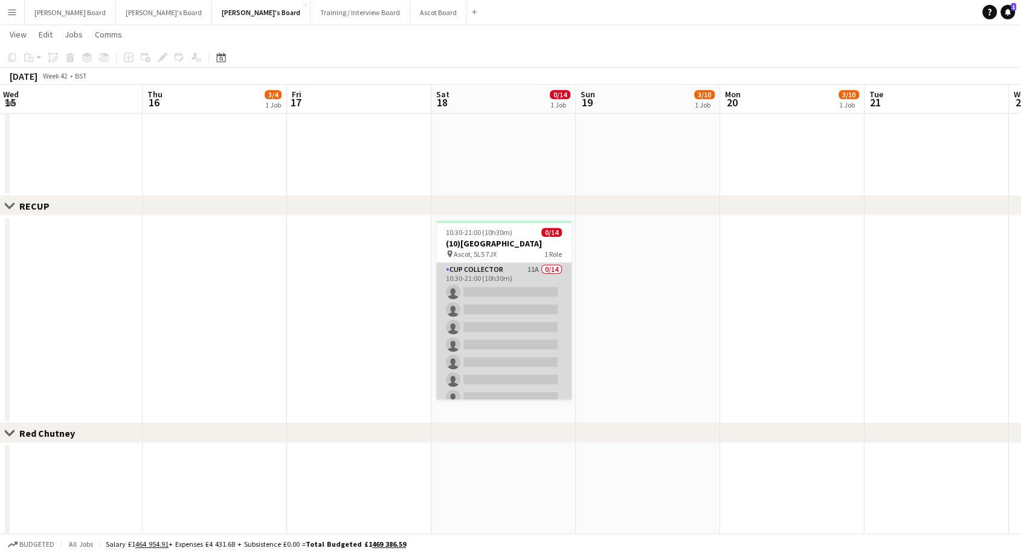
scroll to position [132, 0]
